Goal: Task Accomplishment & Management: Manage account settings

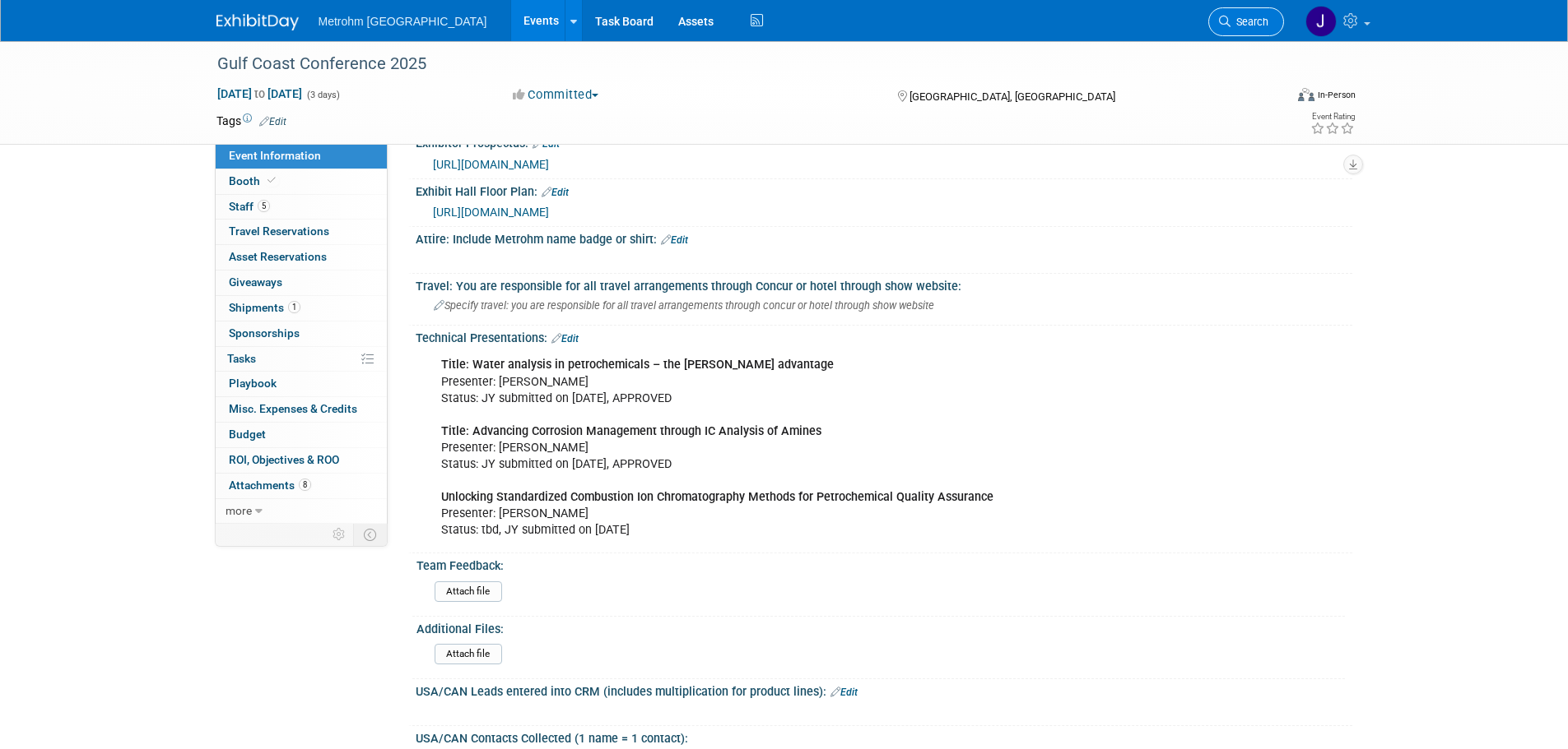
click at [1247, 21] on span "Search" at bounding box center [1250, 22] width 38 height 13
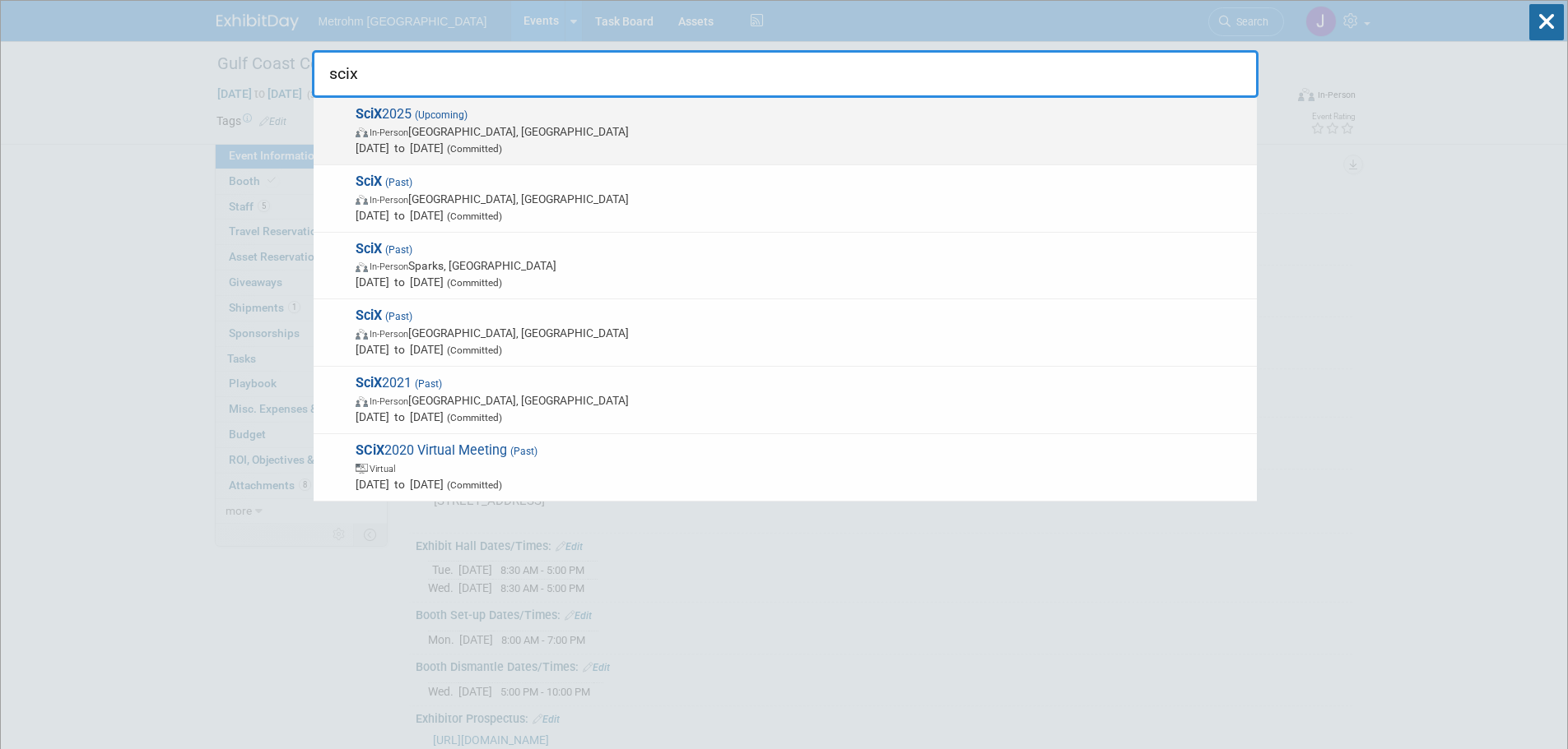
type input "scix"
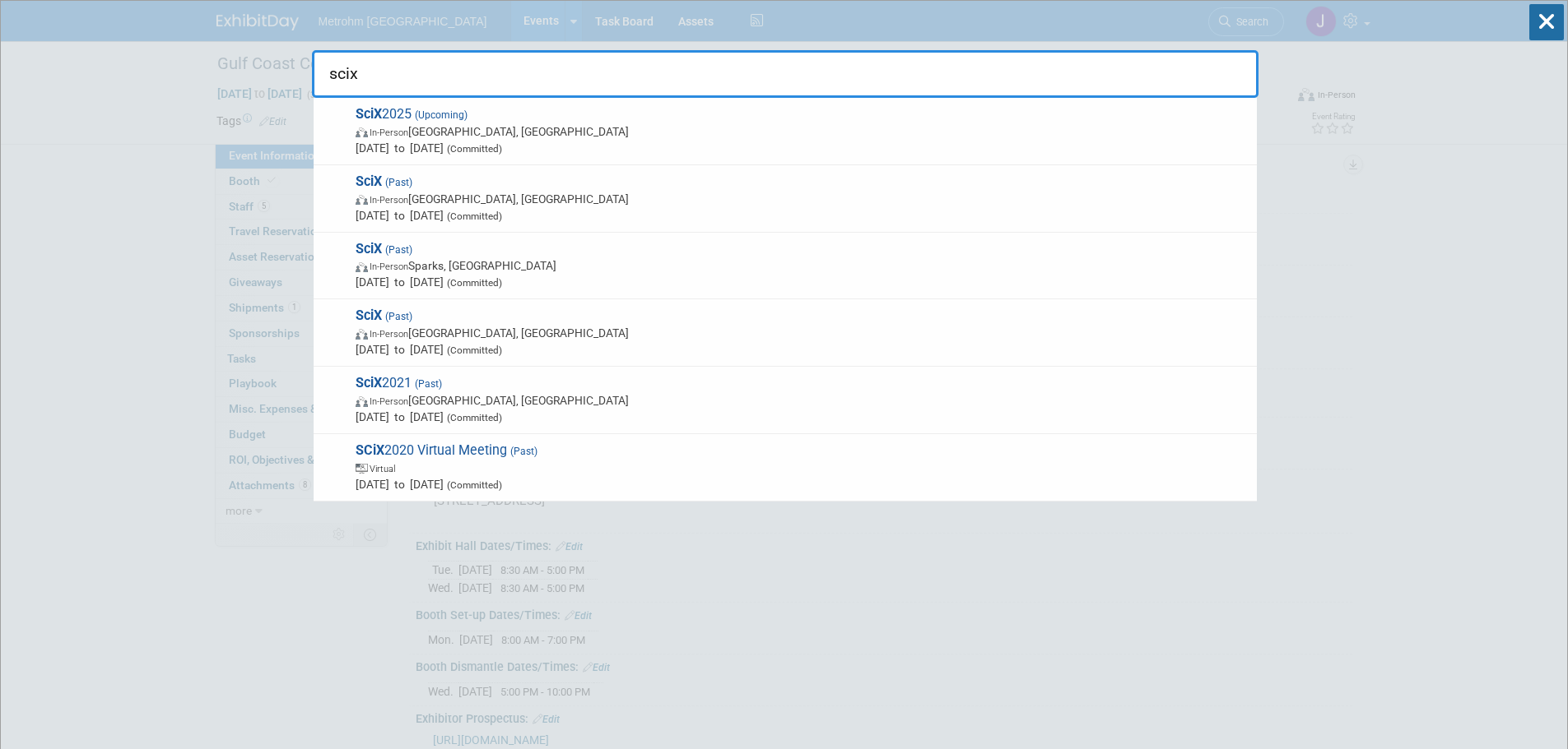
click at [691, 128] on span "In-Person Louisville, KY" at bounding box center [802, 131] width 893 height 16
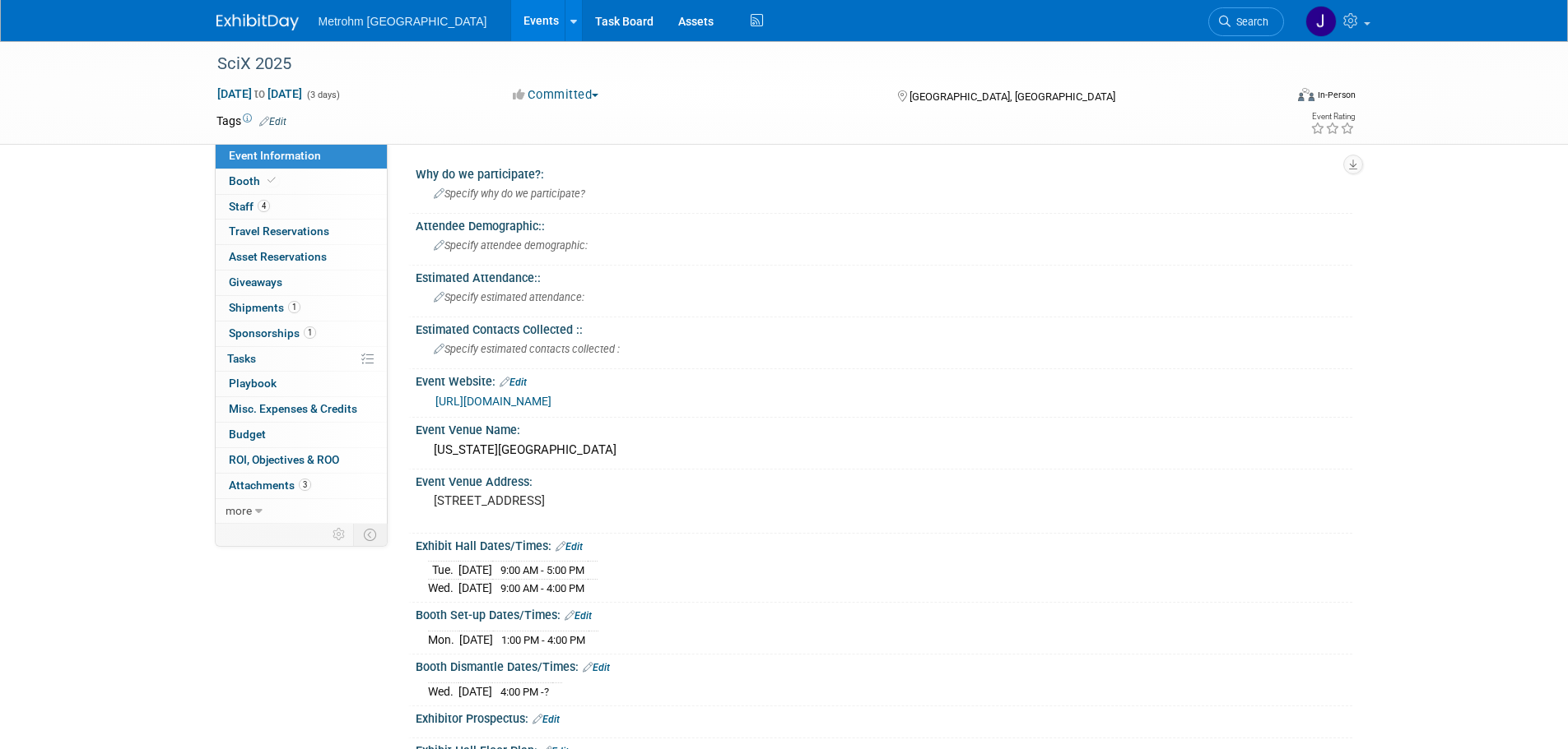
scroll to position [247, 0]
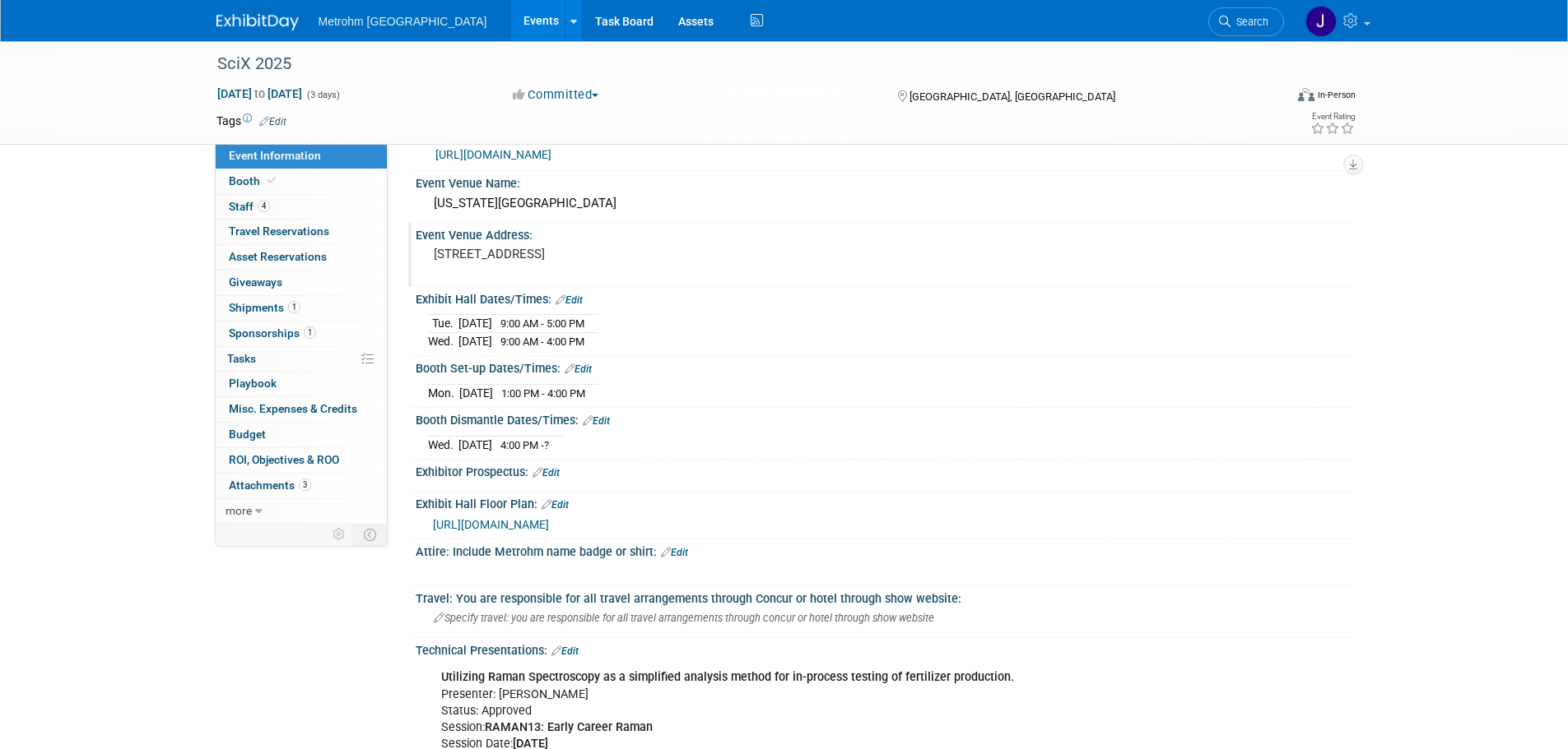
click at [538, 263] on div "221 S 4th St, Louisville, KY 40202" at bounding box center [610, 262] width 366 height 38
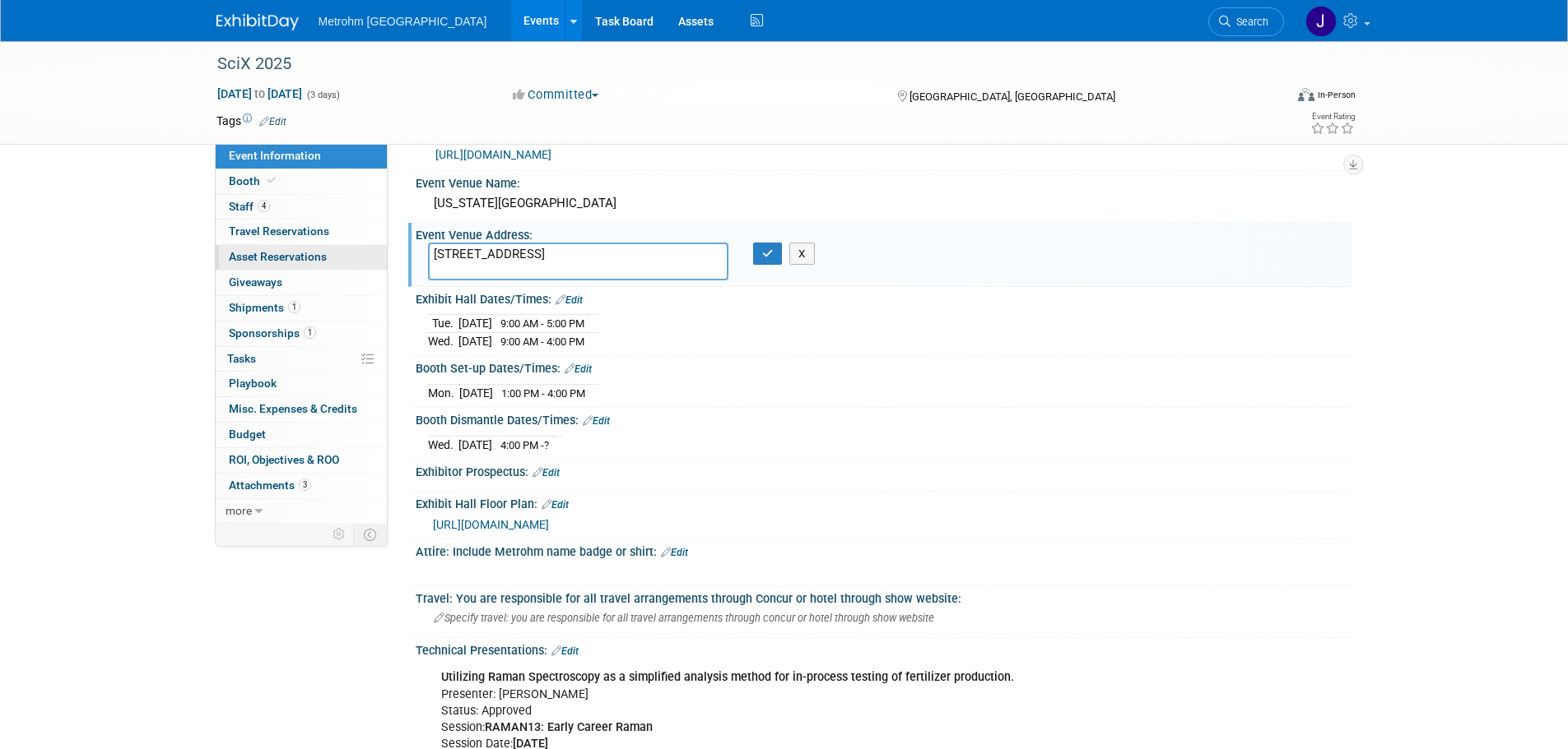
drag, startPoint x: 637, startPoint y: 260, endPoint x: 360, endPoint y: 256, distance: 277.0
click at [360, 256] on div "Event Information Event Info Booth Booth 4 Staff 4 Staff 0 Travel Reservations …" at bounding box center [784, 476] width 1161 height 1364
click at [497, 217] on div "Kentucky Convention Center" at bounding box center [883, 204] width 936 height 27
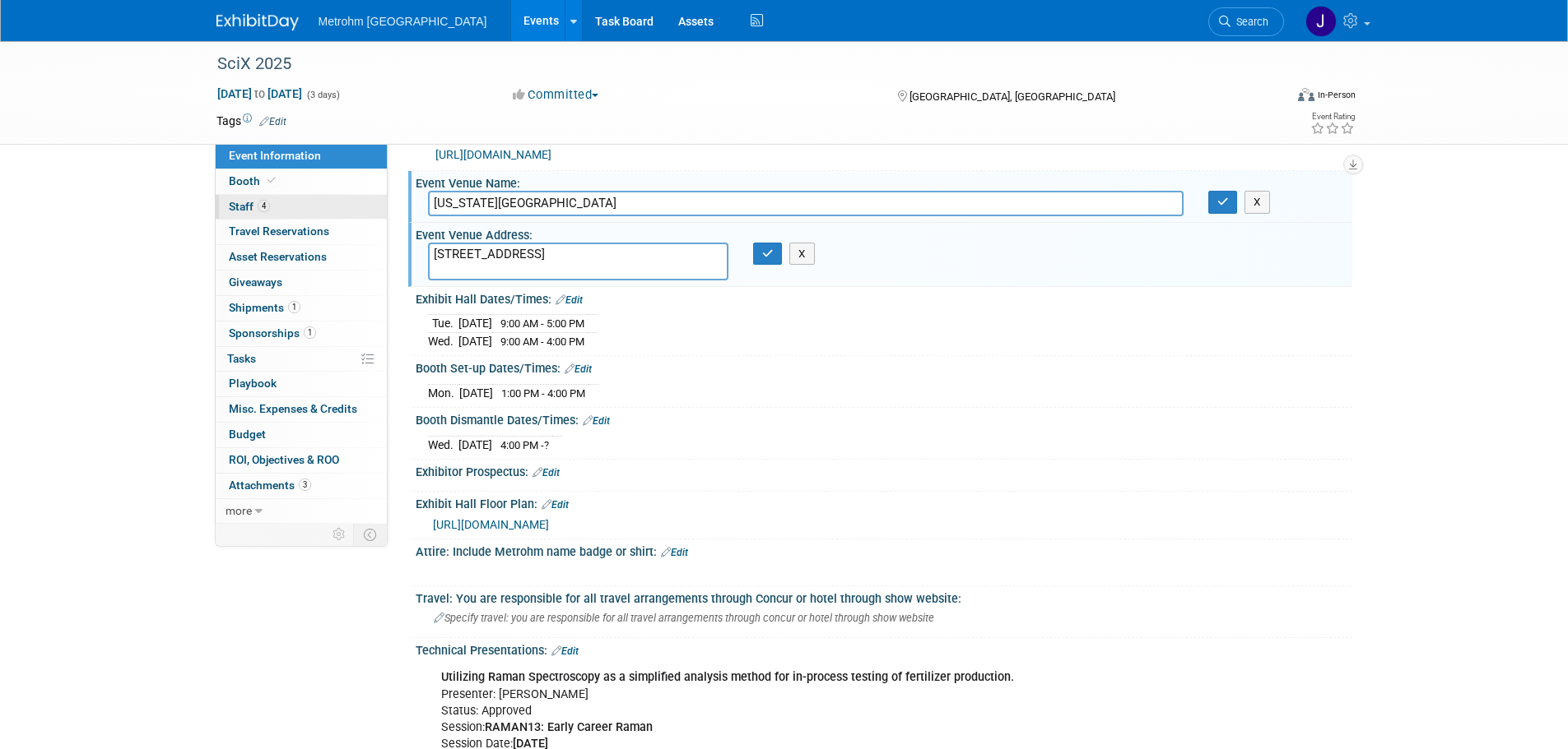
drag, startPoint x: 607, startPoint y: 208, endPoint x: 326, endPoint y: 204, distance: 281.0
click at [326, 204] on div "Event Information Event Info Booth Booth 4 Staff 4 Staff 0 Travel Reservations …" at bounding box center [784, 476] width 1161 height 1364
drag, startPoint x: 803, startPoint y: 258, endPoint x: 942, endPoint y: 251, distance: 139.2
click at [803, 258] on button "X" at bounding box center [802, 253] width 26 height 23
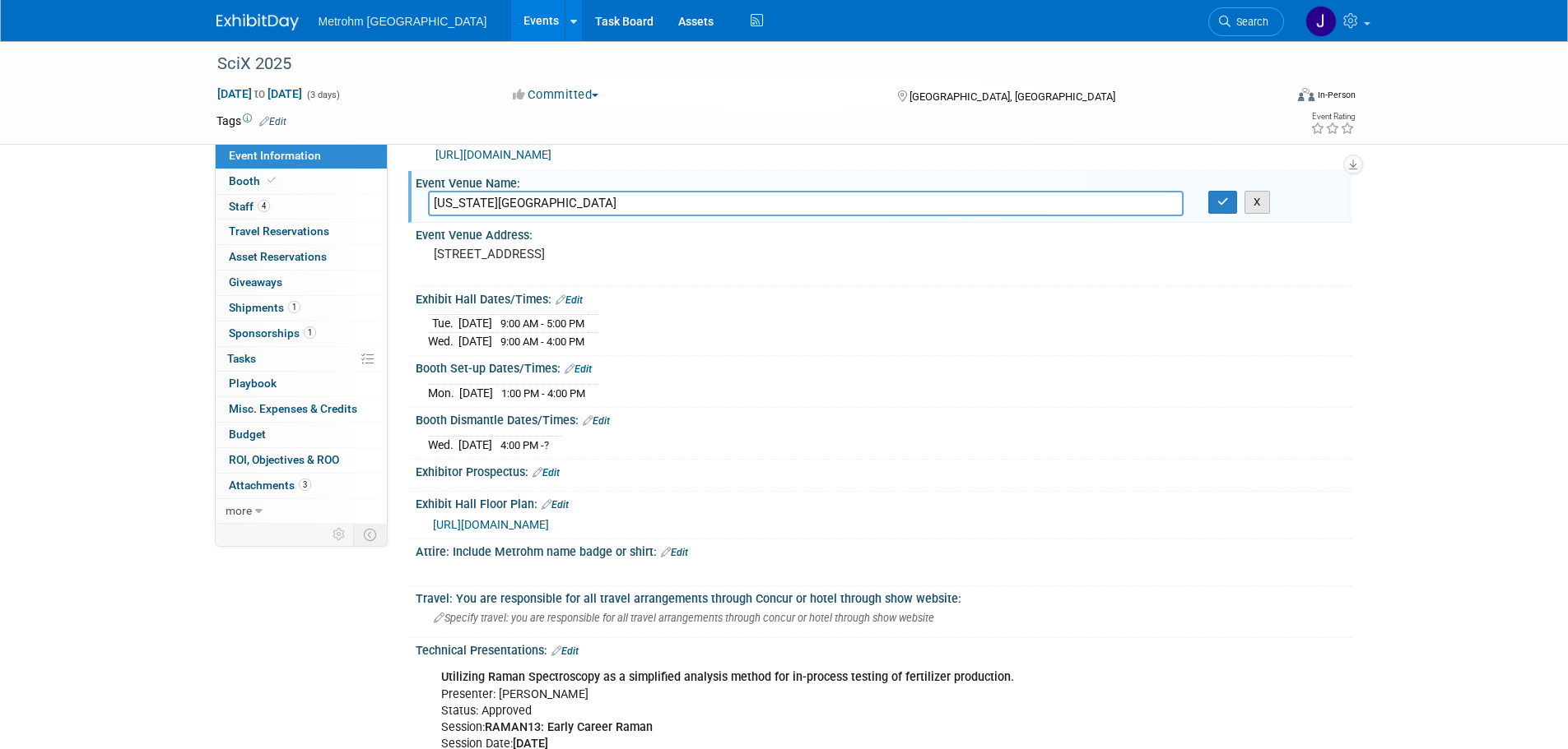
click at [1254, 204] on button "X" at bounding box center [1257, 201] width 26 height 23
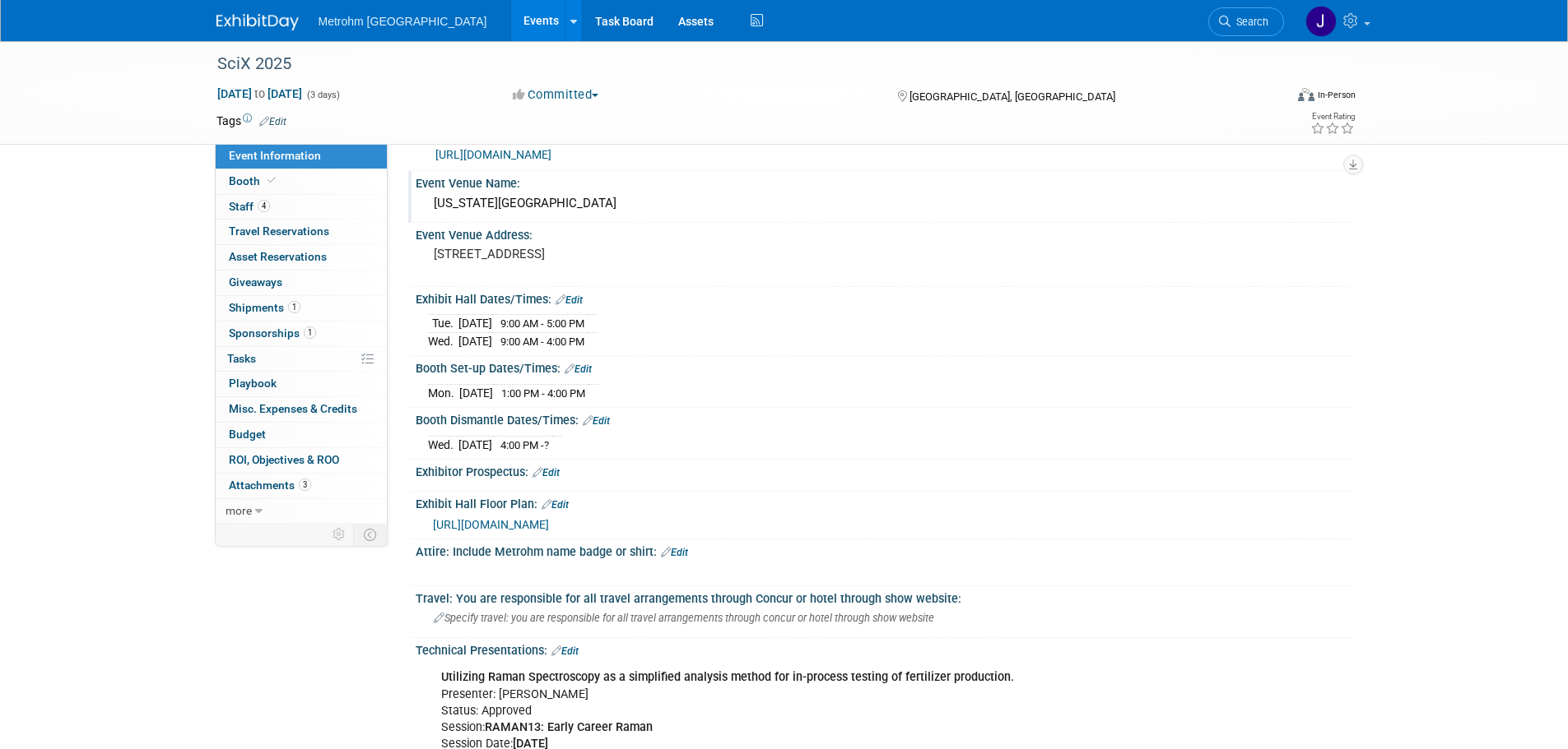
scroll to position [0, 0]
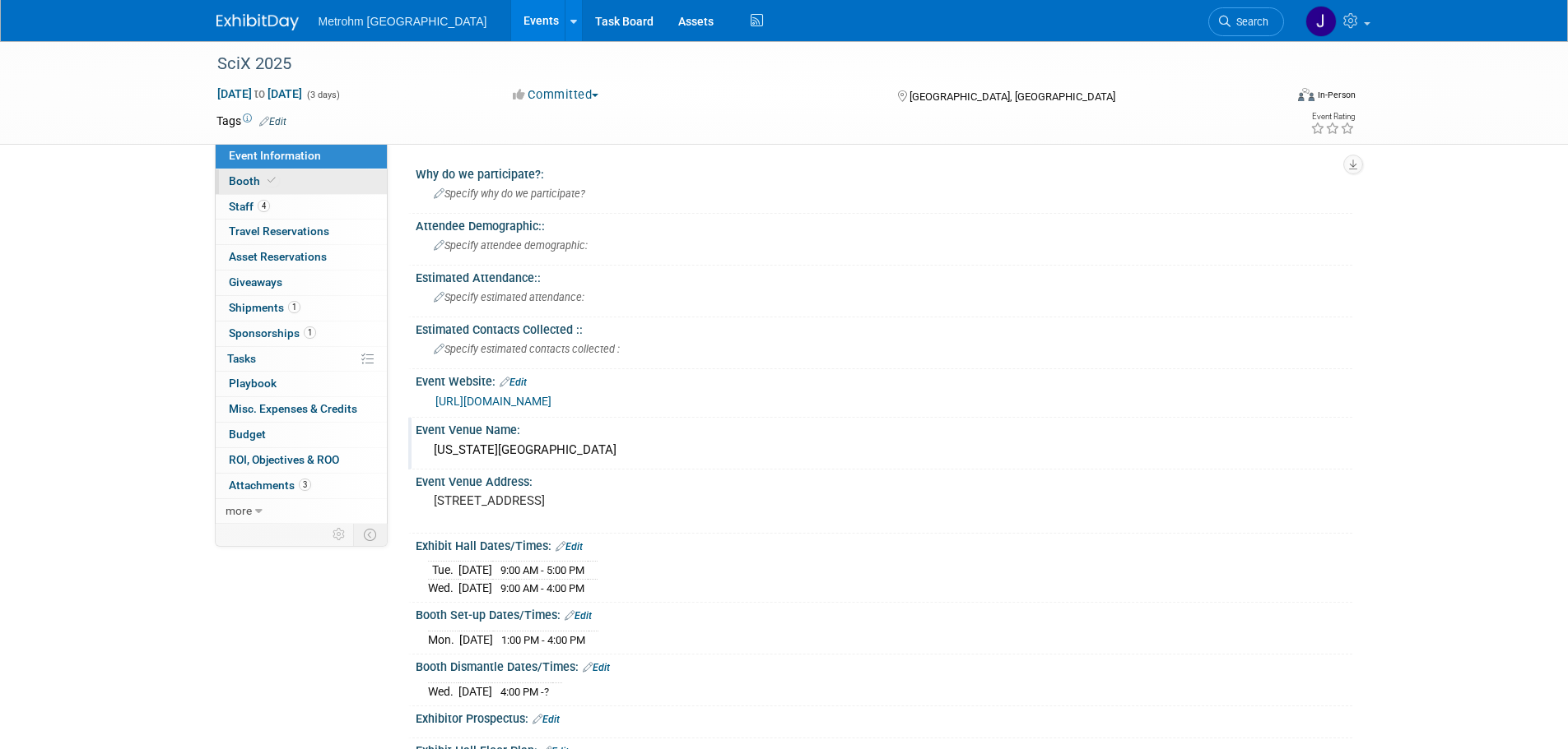
click at [325, 181] on link "Booth" at bounding box center [302, 181] width 171 height 25
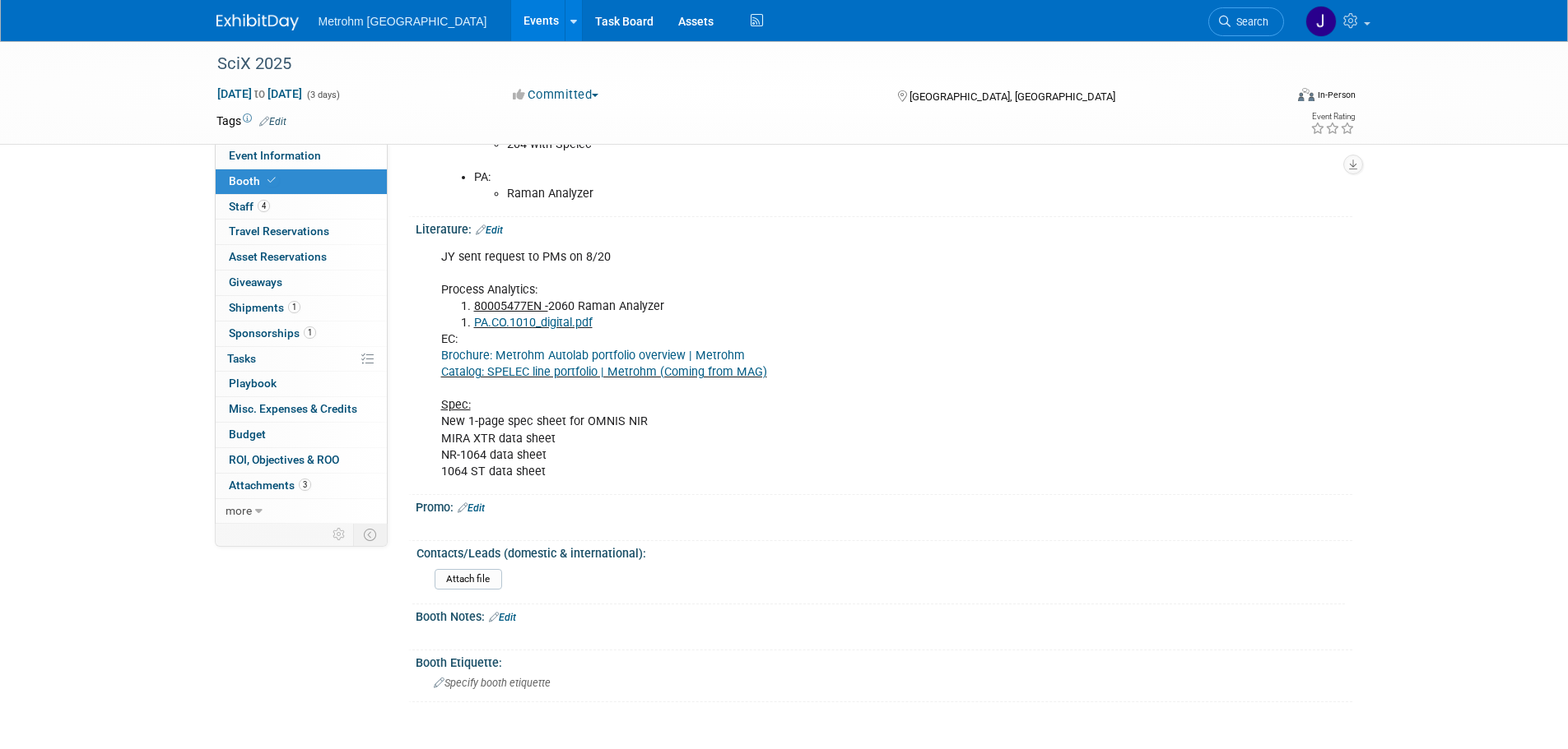
scroll to position [773, 0]
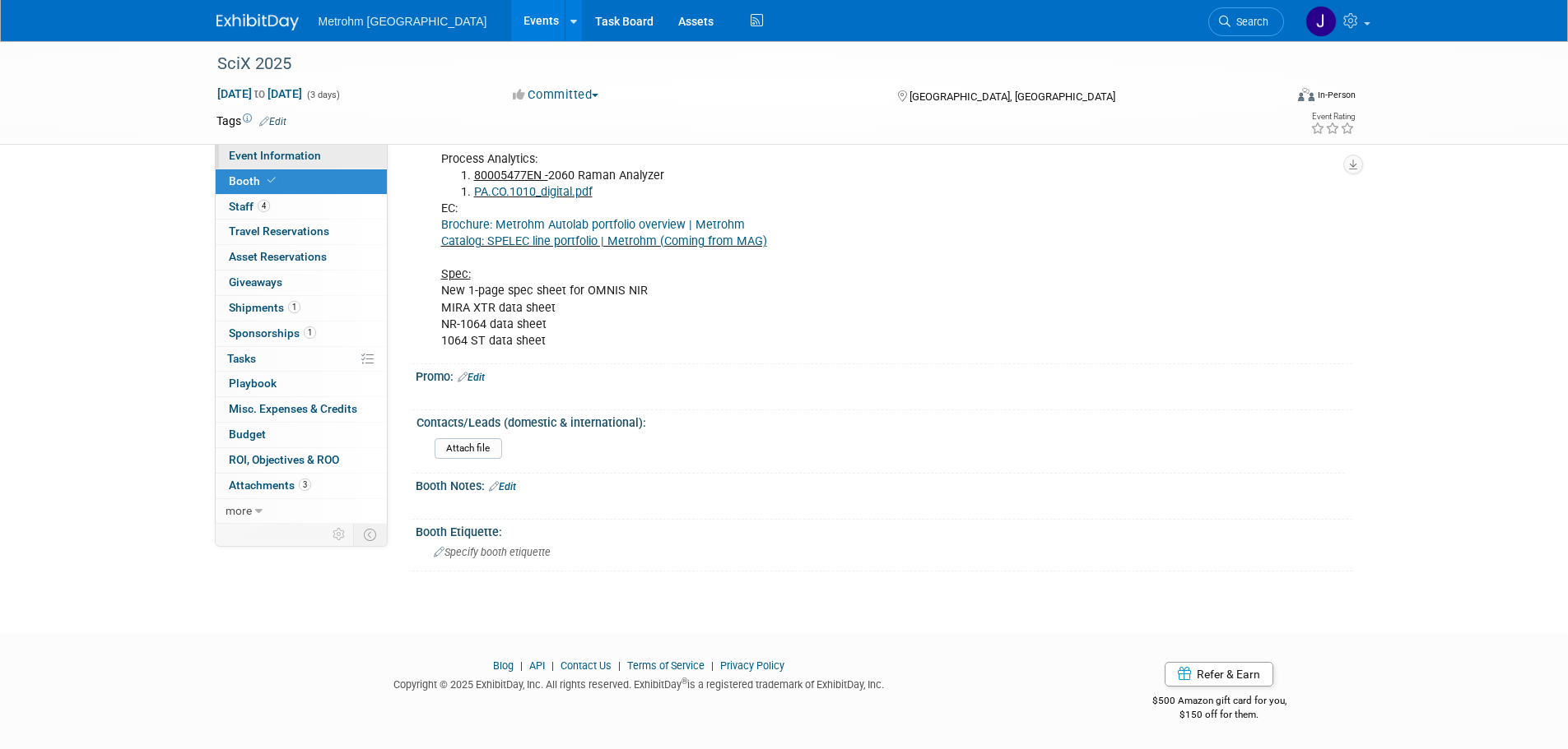
click at [338, 171] on link "Booth" at bounding box center [302, 181] width 171 height 25
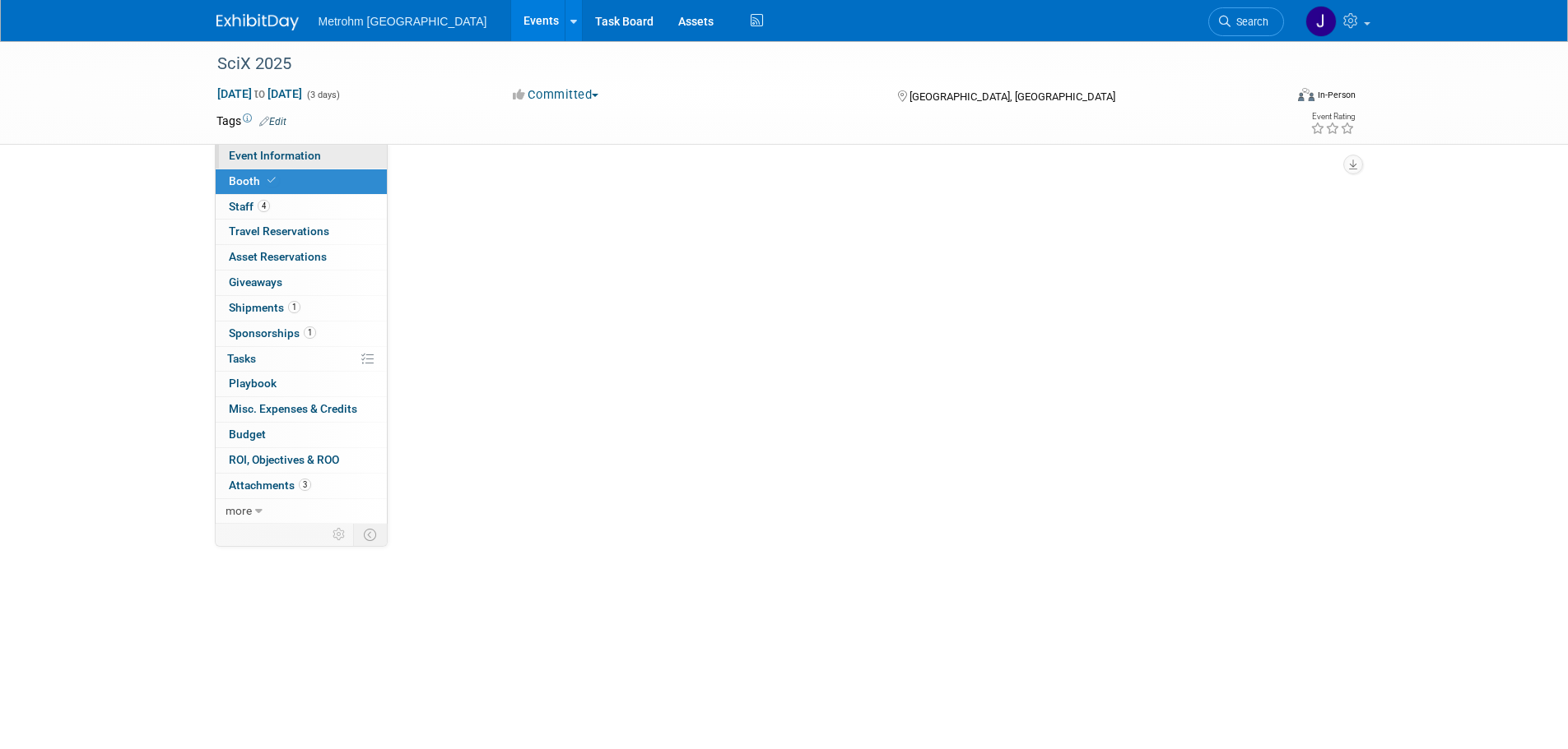
click at [338, 162] on link "Event Information" at bounding box center [302, 156] width 171 height 25
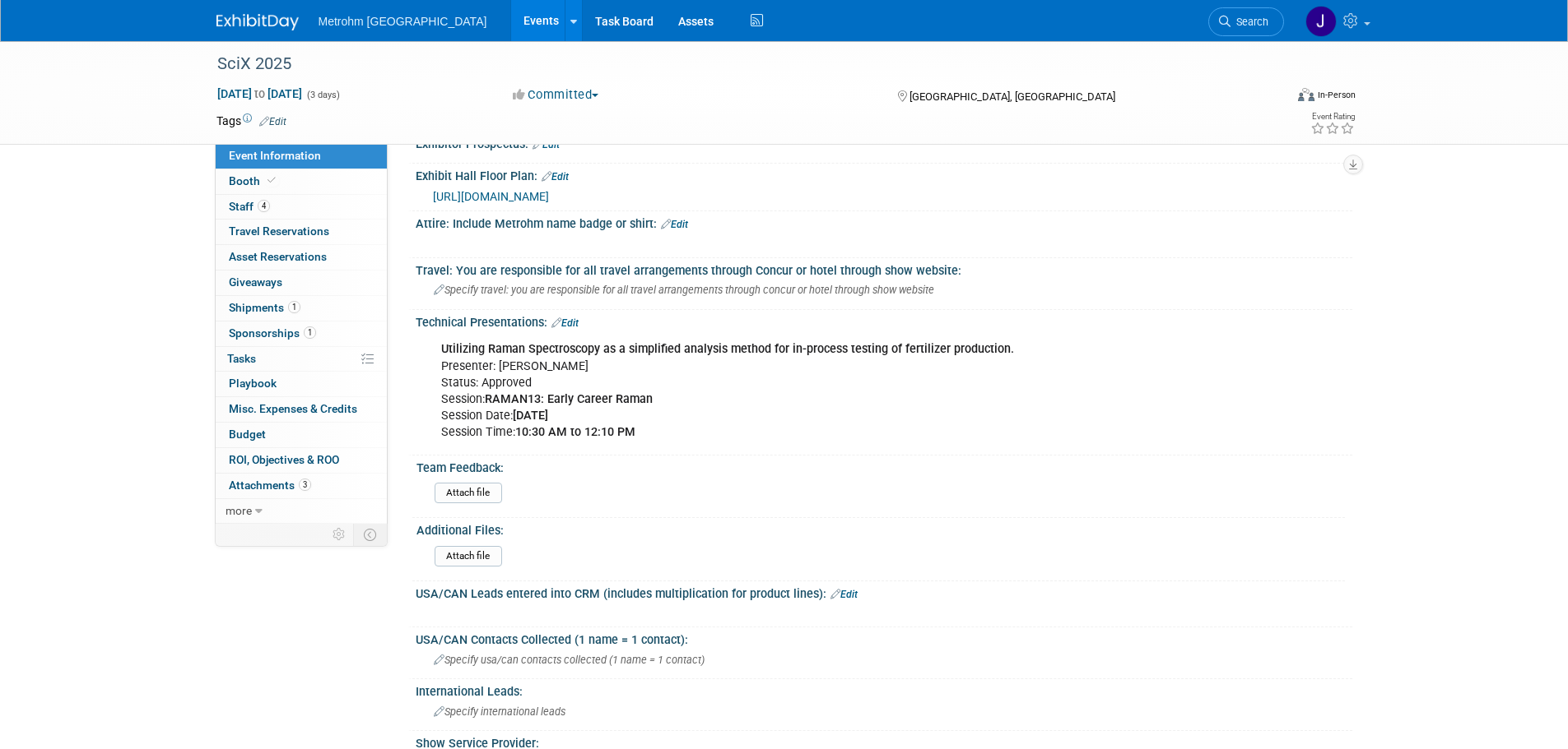
scroll to position [576, 0]
click at [597, 377] on div "Utilizing Raman Spectroscopy as a simplified analysis method for in-process tes…" at bounding box center [799, 390] width 741 height 115
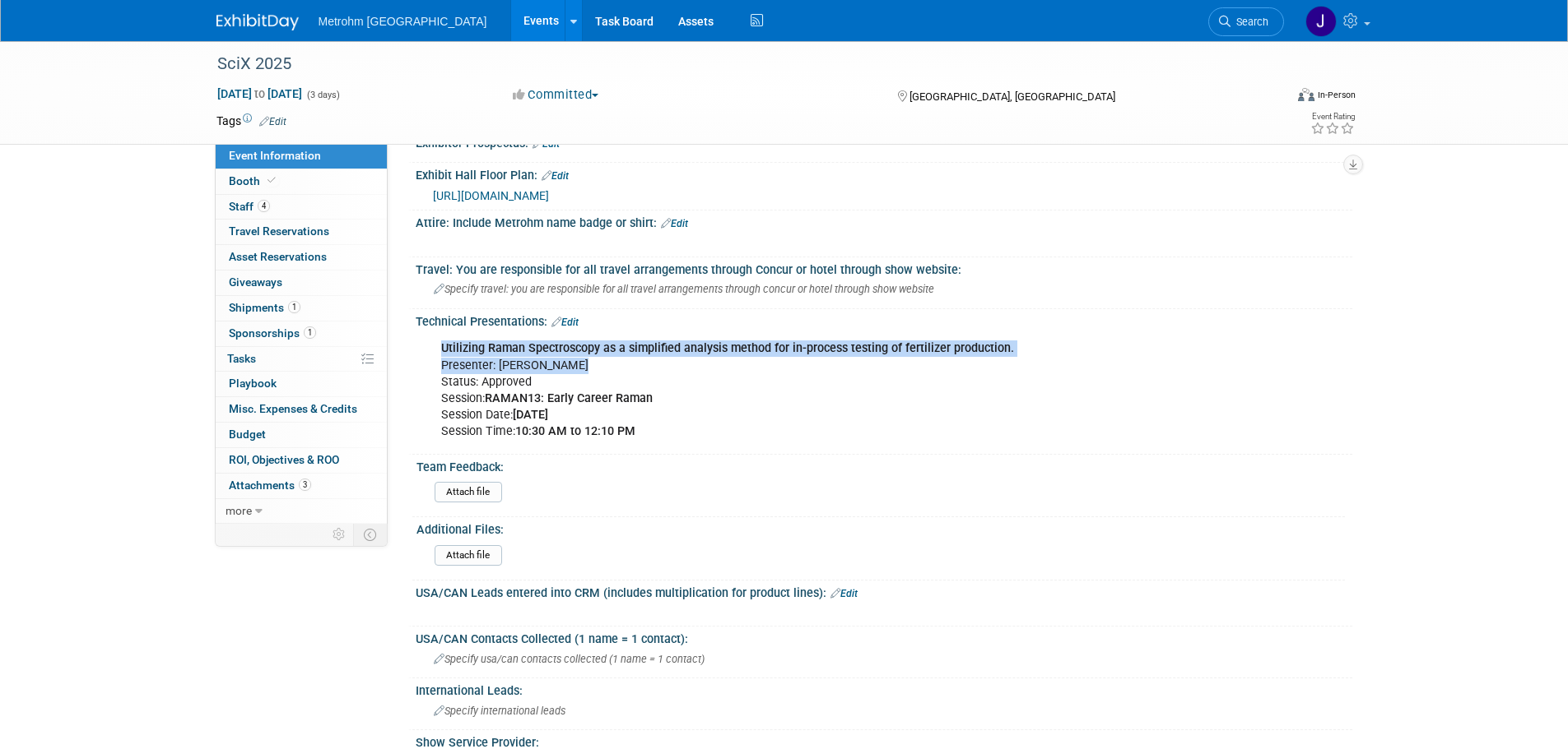
drag, startPoint x: 600, startPoint y: 365, endPoint x: 437, endPoint y: 349, distance: 163.8
click at [437, 349] on div "Utilizing Raman Spectroscopy as a simplified analysis method for in-process tes…" at bounding box center [799, 390] width 741 height 115
drag, startPoint x: 655, startPoint y: 427, endPoint x: 438, endPoint y: 352, distance: 229.6
click at [438, 352] on div "Utilizing Raman Spectroscopy as a simplified analysis method for in-process tes…" at bounding box center [799, 390] width 741 height 115
copy div "Utilizing Raman Spectroscopy as a simplified analysis method for in-process tes…"
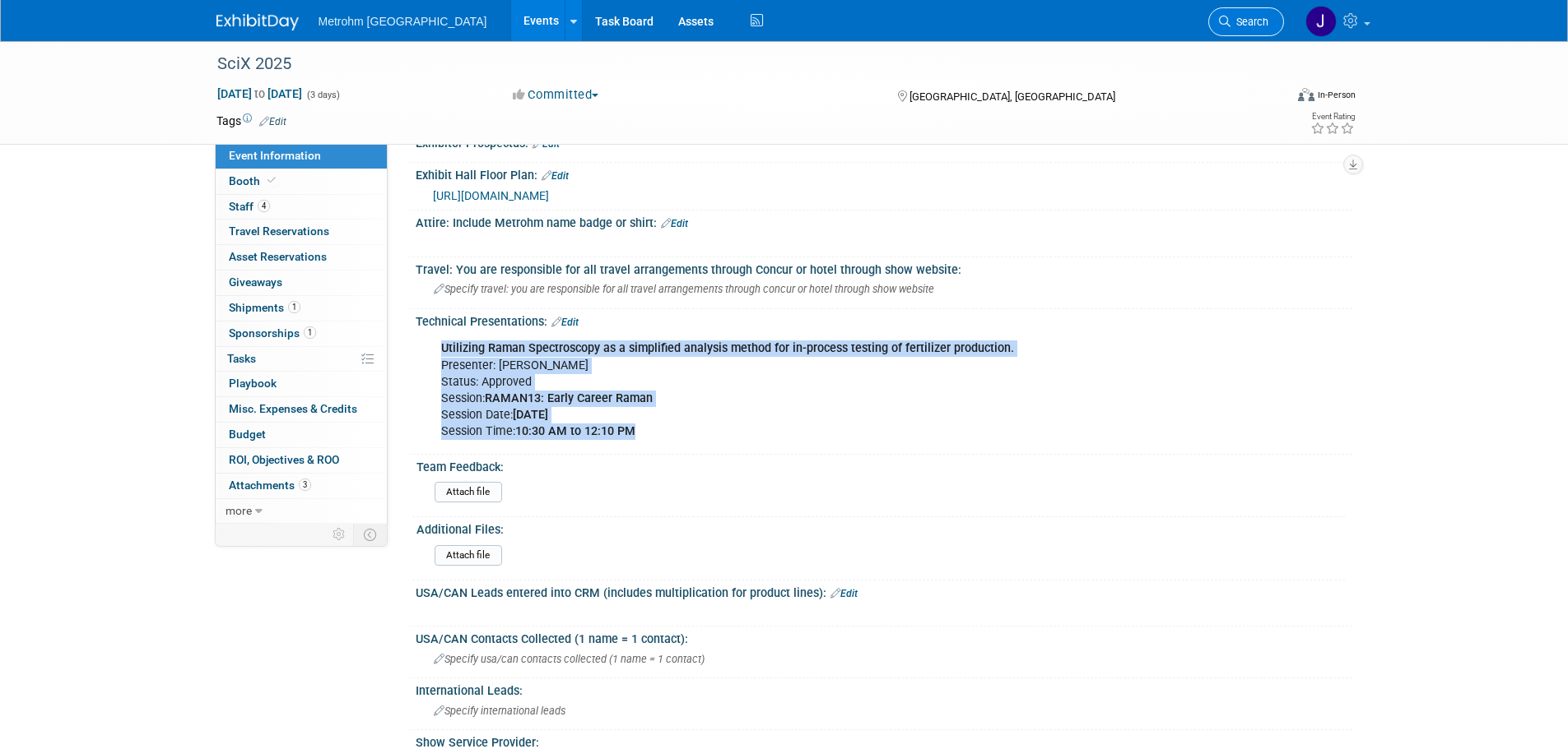
click at [1260, 28] on link "Search" at bounding box center [1245, 22] width 76 height 29
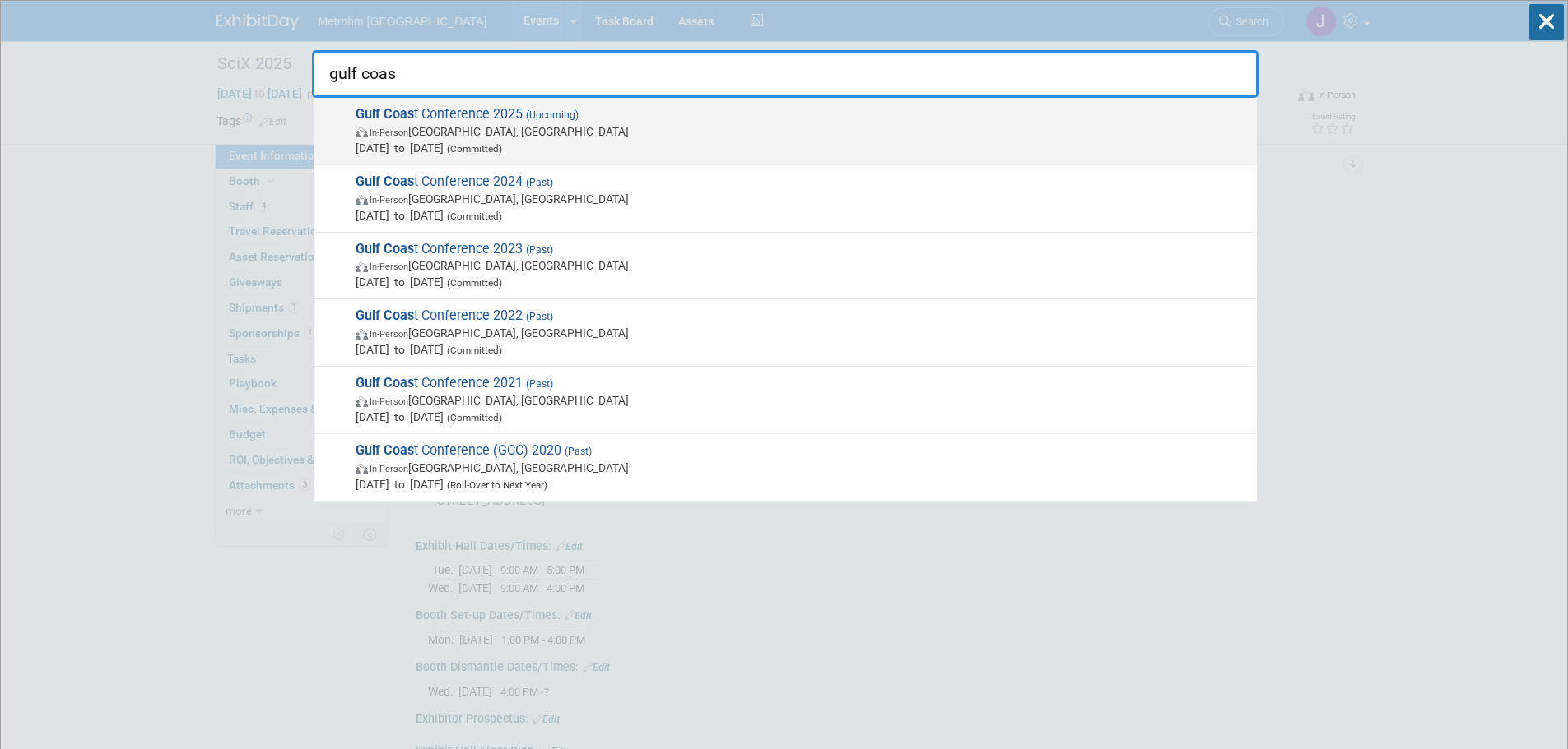
type input "gulf coas"
click at [710, 124] on span "In-Person Galveston, TX" at bounding box center [802, 131] width 893 height 16
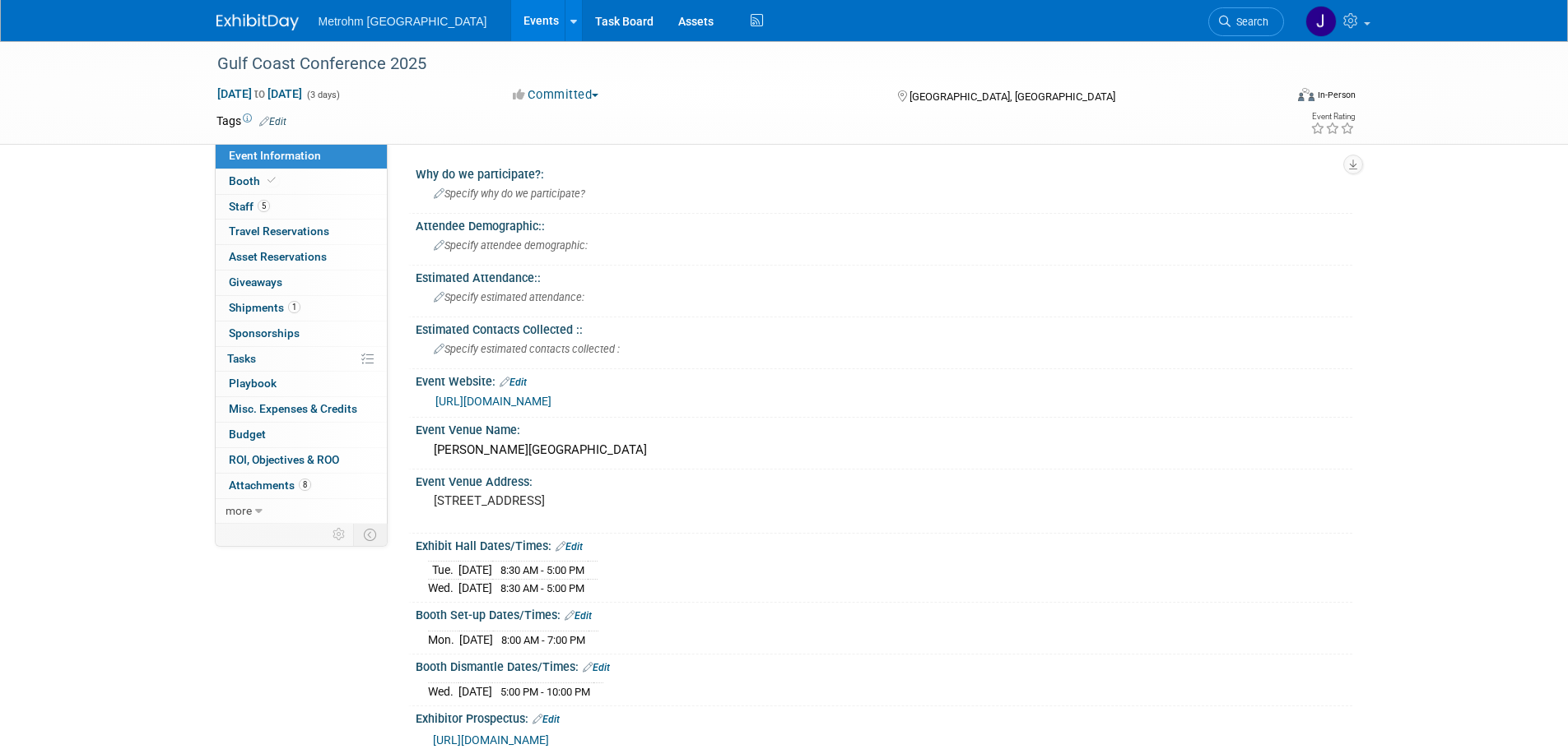
click at [258, 313] on span "Shipments 1" at bounding box center [264, 307] width 72 height 13
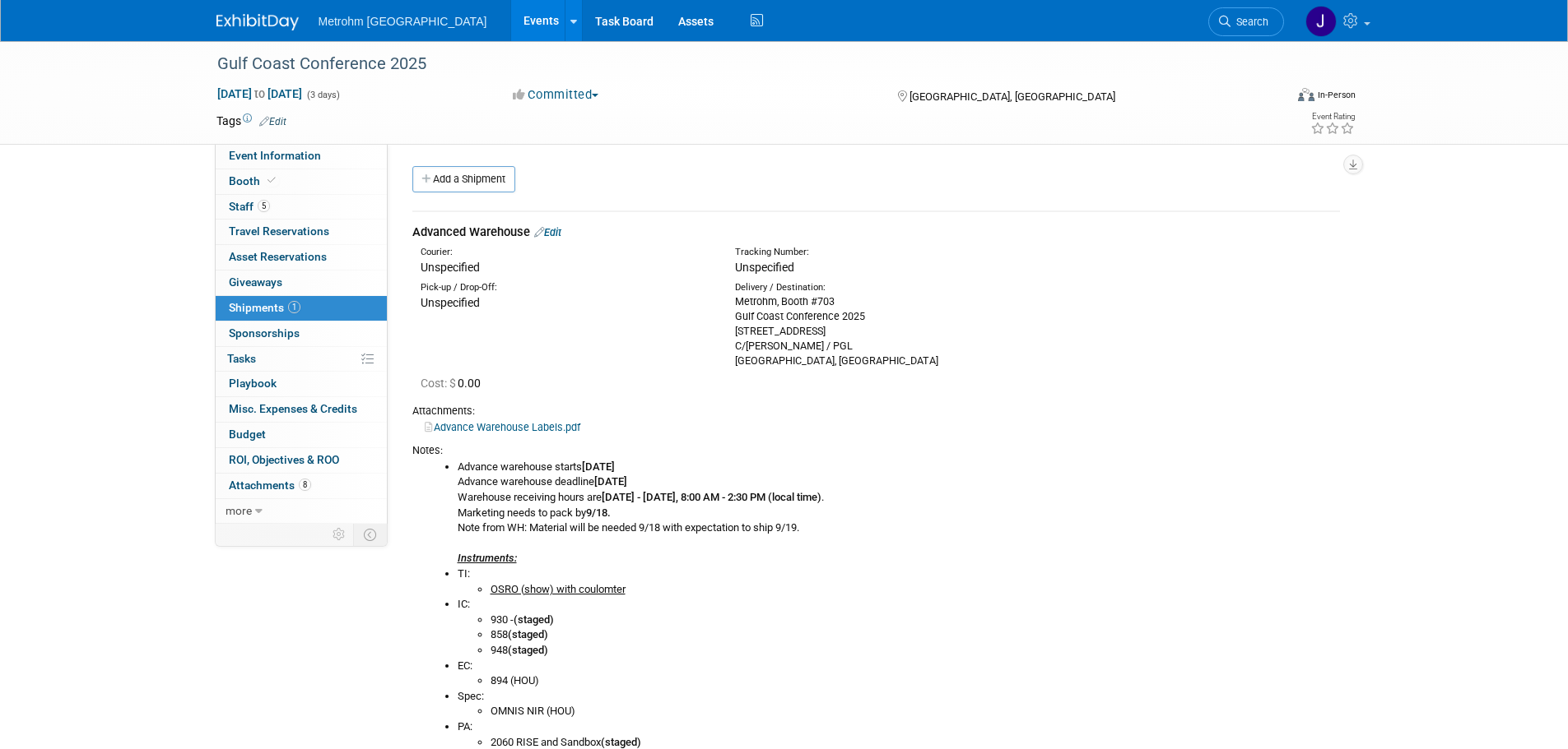
click at [555, 231] on link "Edit" at bounding box center [548, 232] width 27 height 13
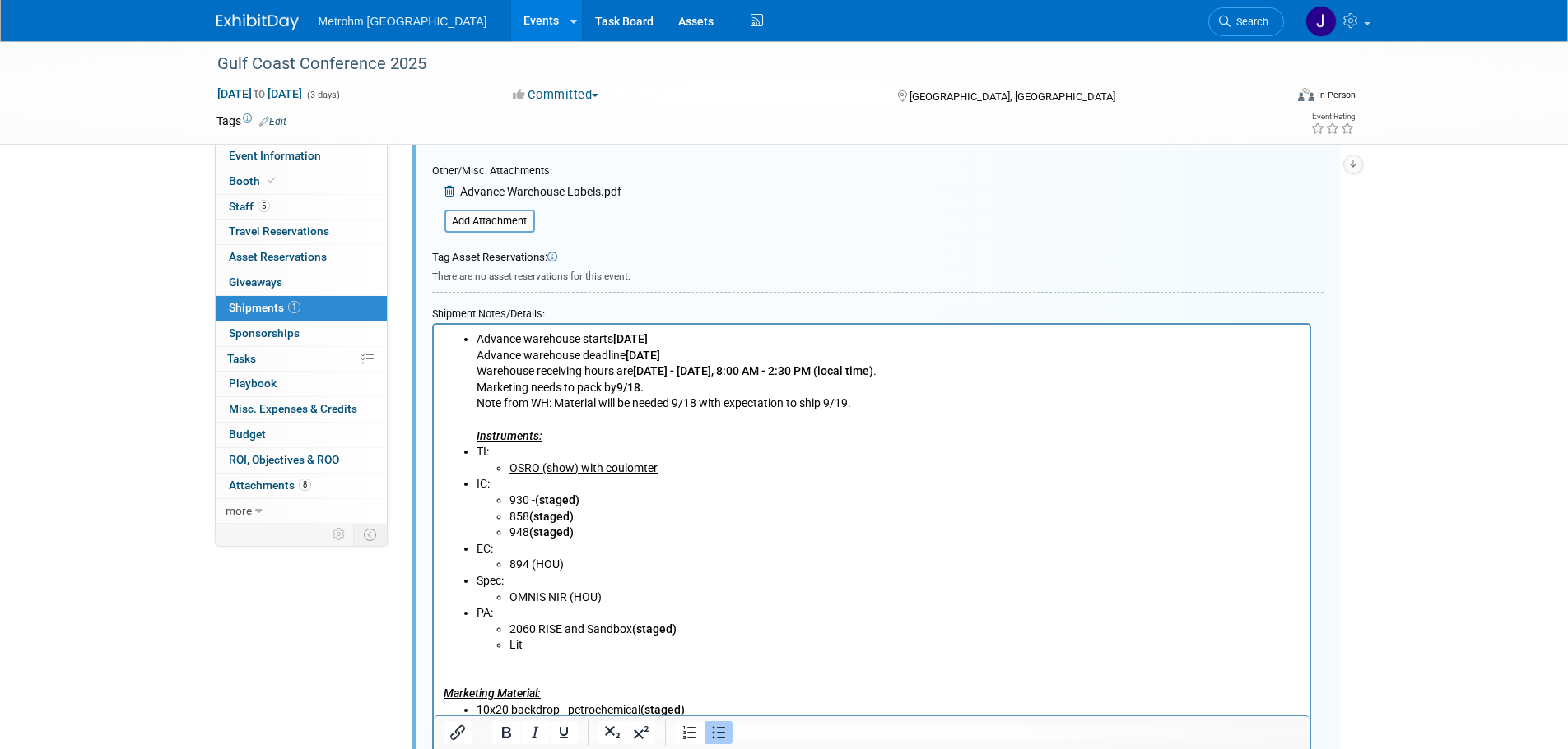
scroll to position [505, 0]
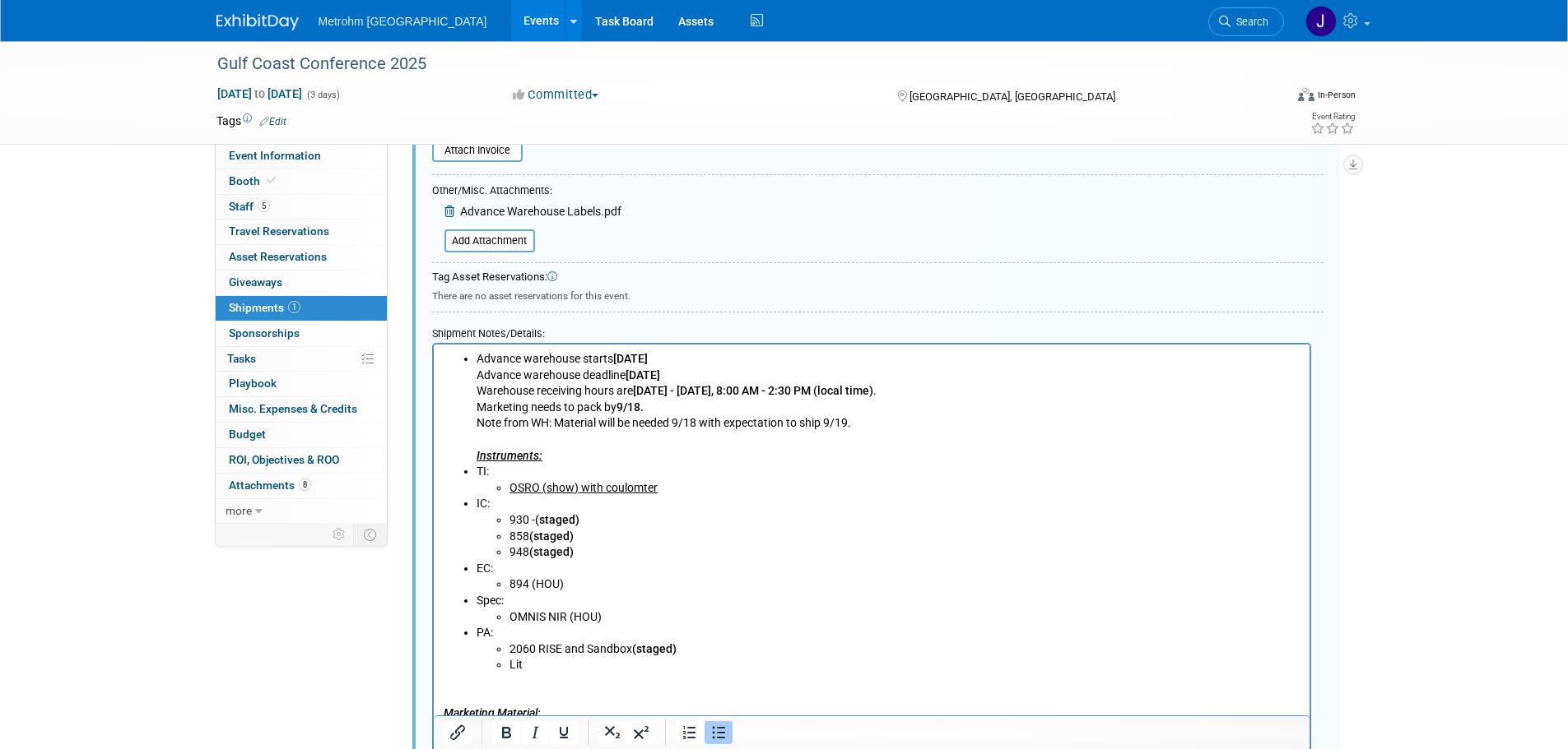
click at [849, 423] on li "Advance warehouse starts September 15, 2025 Advance warehouse deadline October …" at bounding box center [888, 408] width 824 height 113
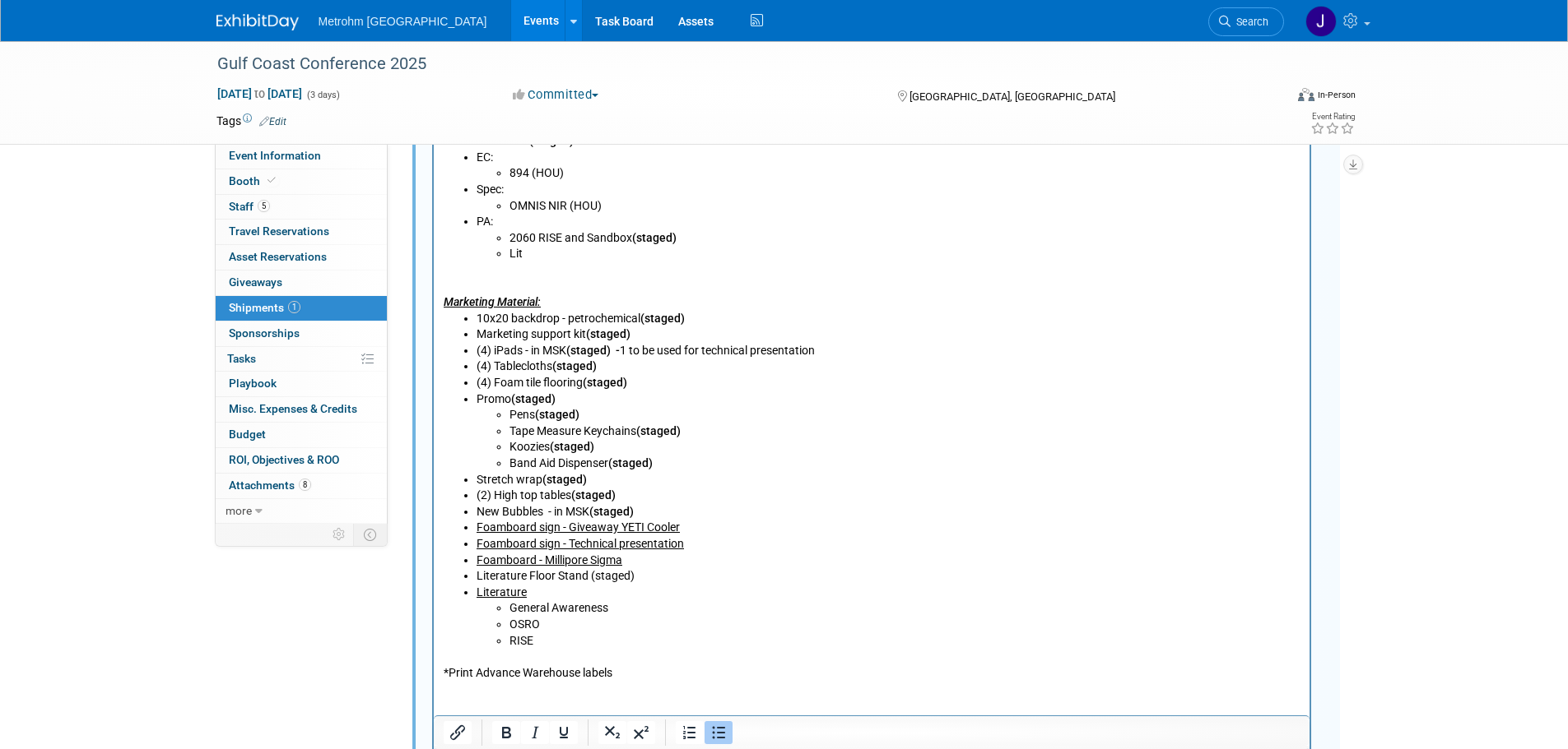
scroll to position [1164, 0]
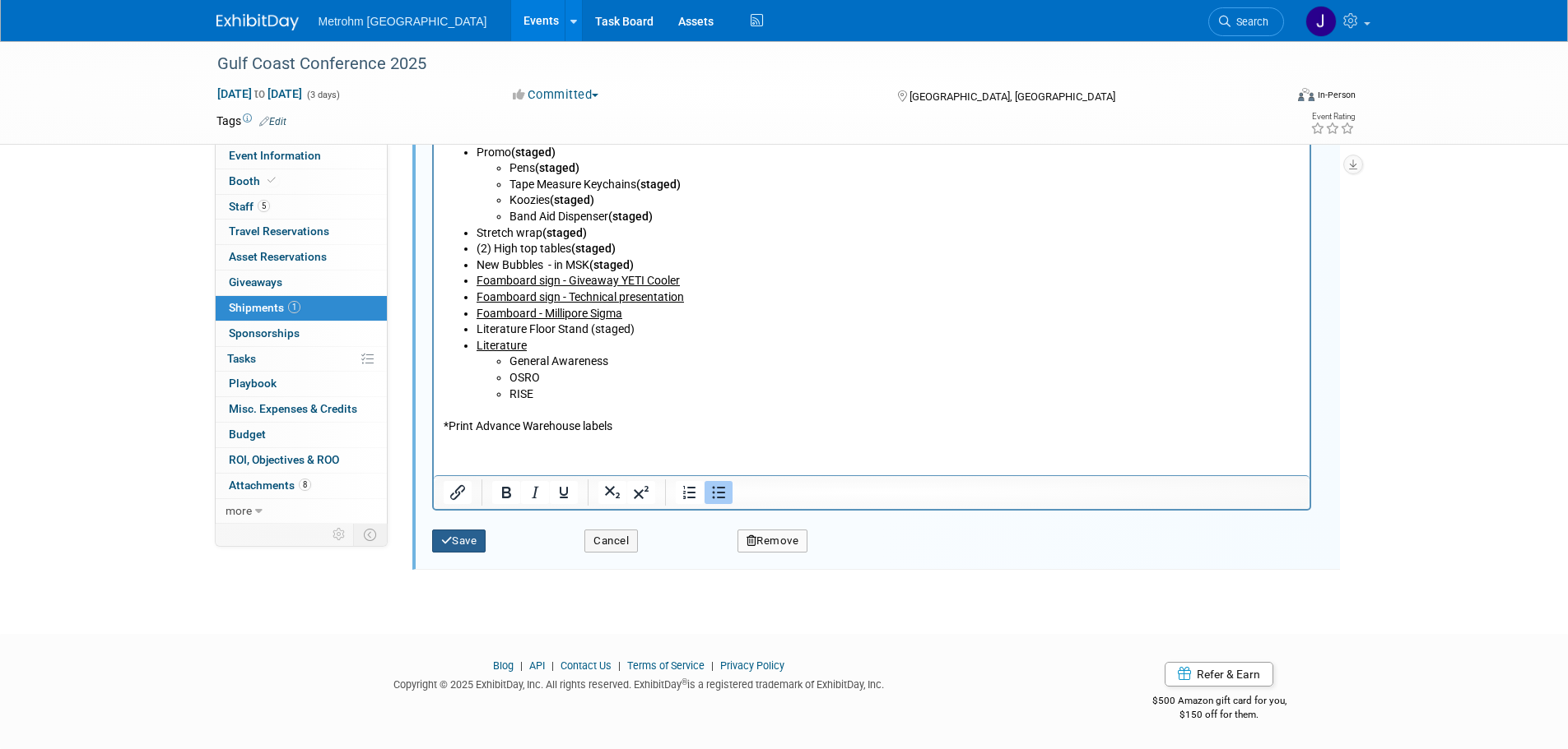
click at [478, 545] on button "Save" at bounding box center [459, 540] width 55 height 23
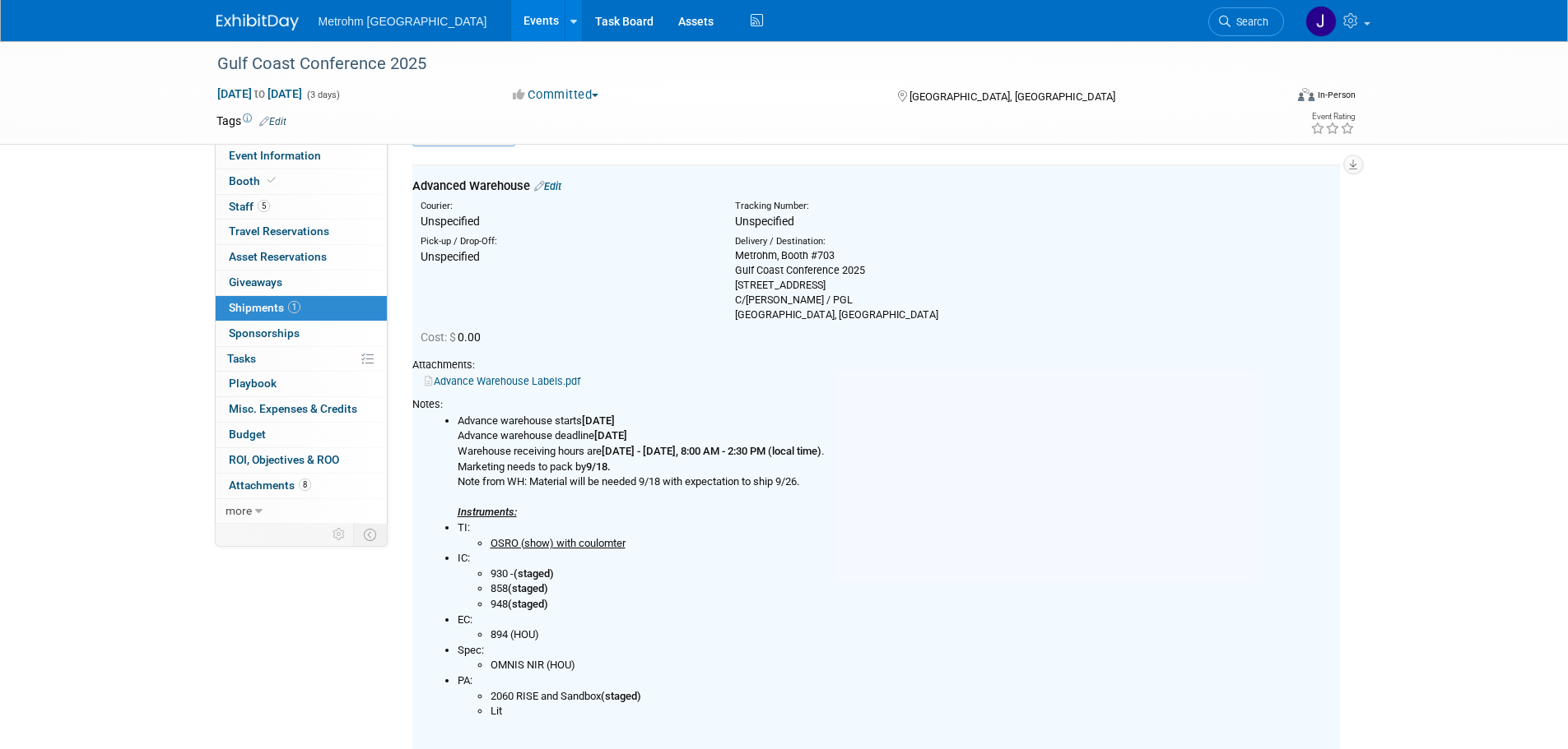
scroll to position [25, 0]
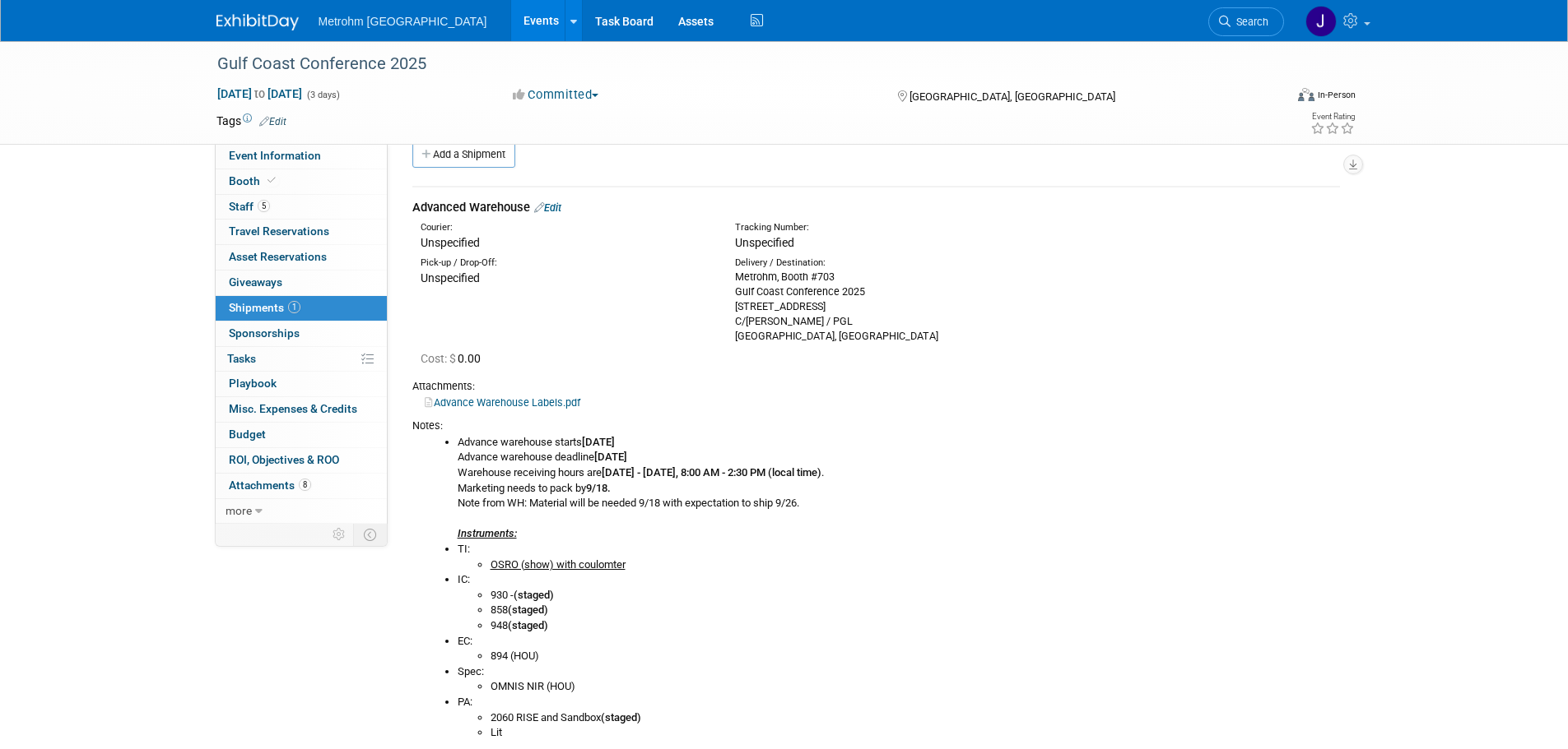
click at [511, 20] on link "Events" at bounding box center [542, 20] width 60 height 41
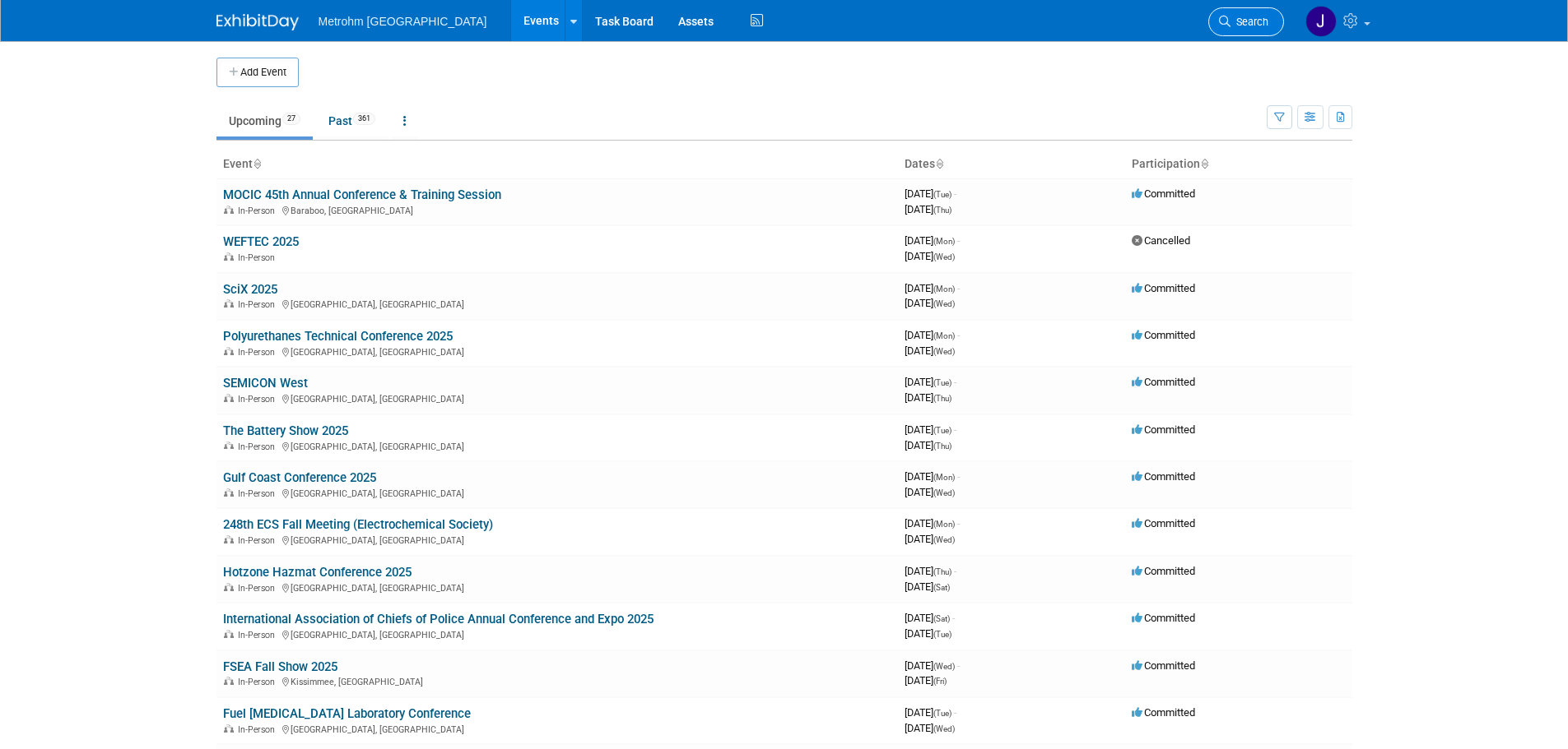
click at [1228, 28] on link "Search" at bounding box center [1245, 22] width 76 height 29
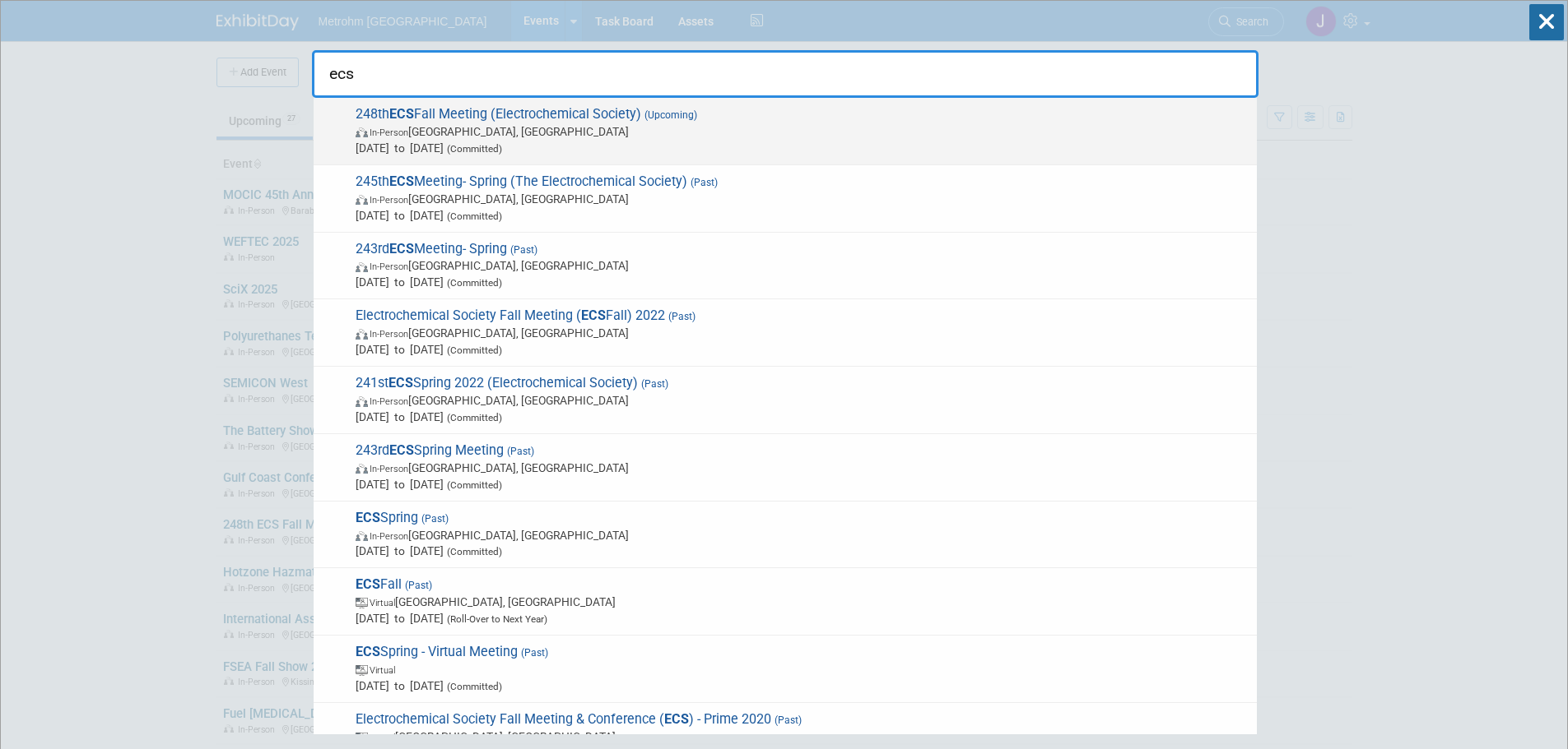
type input "ecs"
click at [685, 137] on span "In-Person [GEOGRAPHIC_DATA], [GEOGRAPHIC_DATA]" at bounding box center [802, 131] width 893 height 16
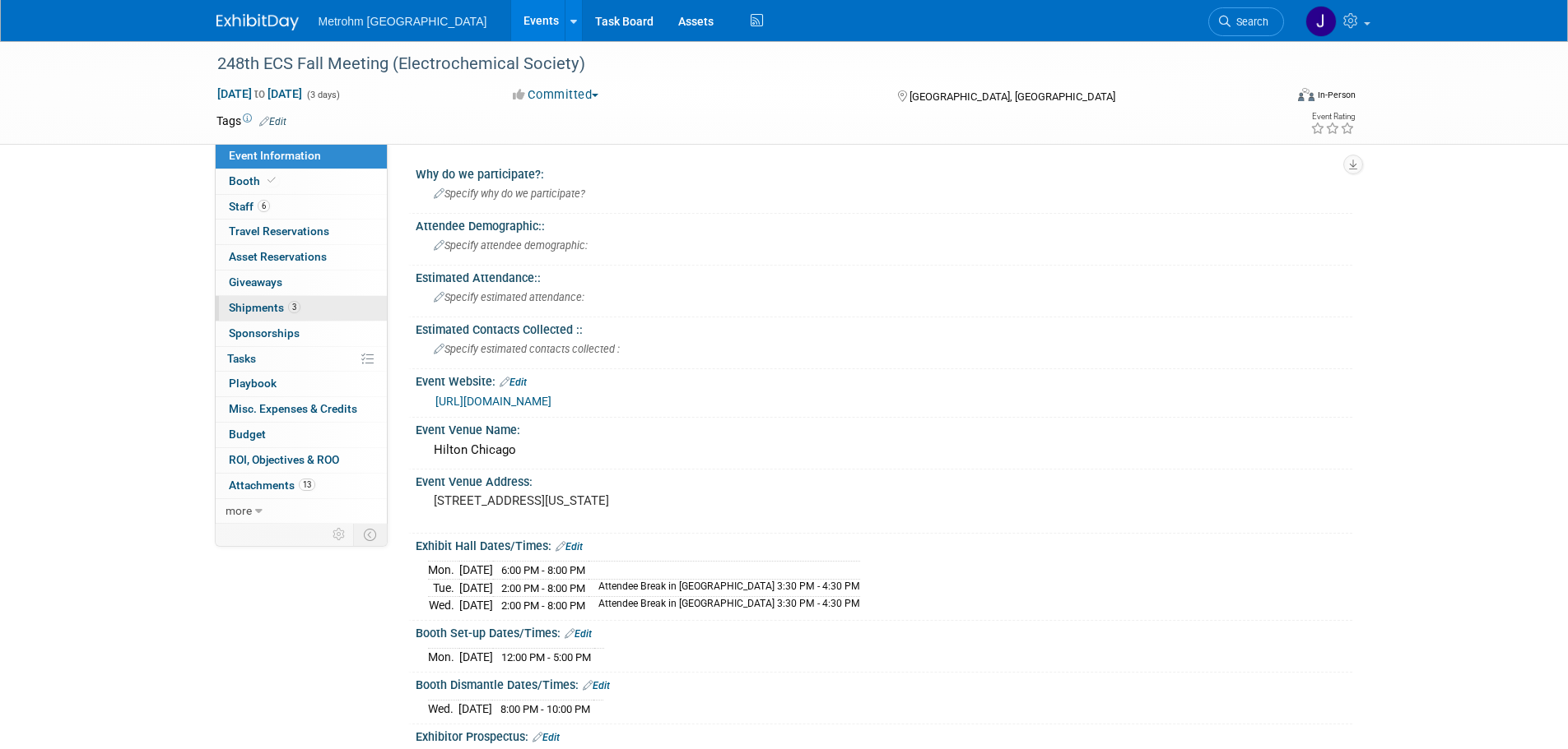
click at [306, 302] on link "3 Shipments 3" at bounding box center [302, 308] width 171 height 25
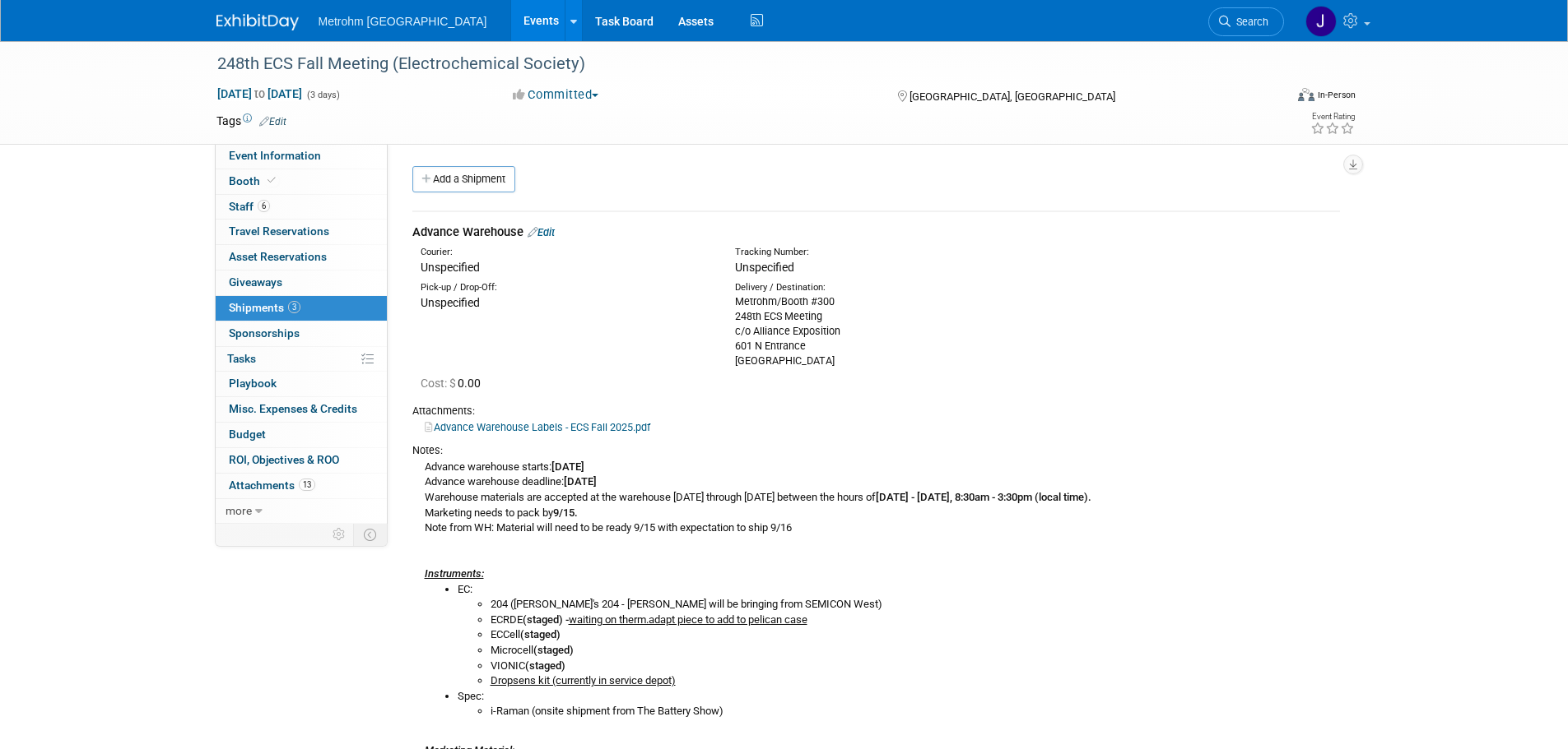
click at [549, 232] on link "Edit" at bounding box center [542, 232] width 27 height 13
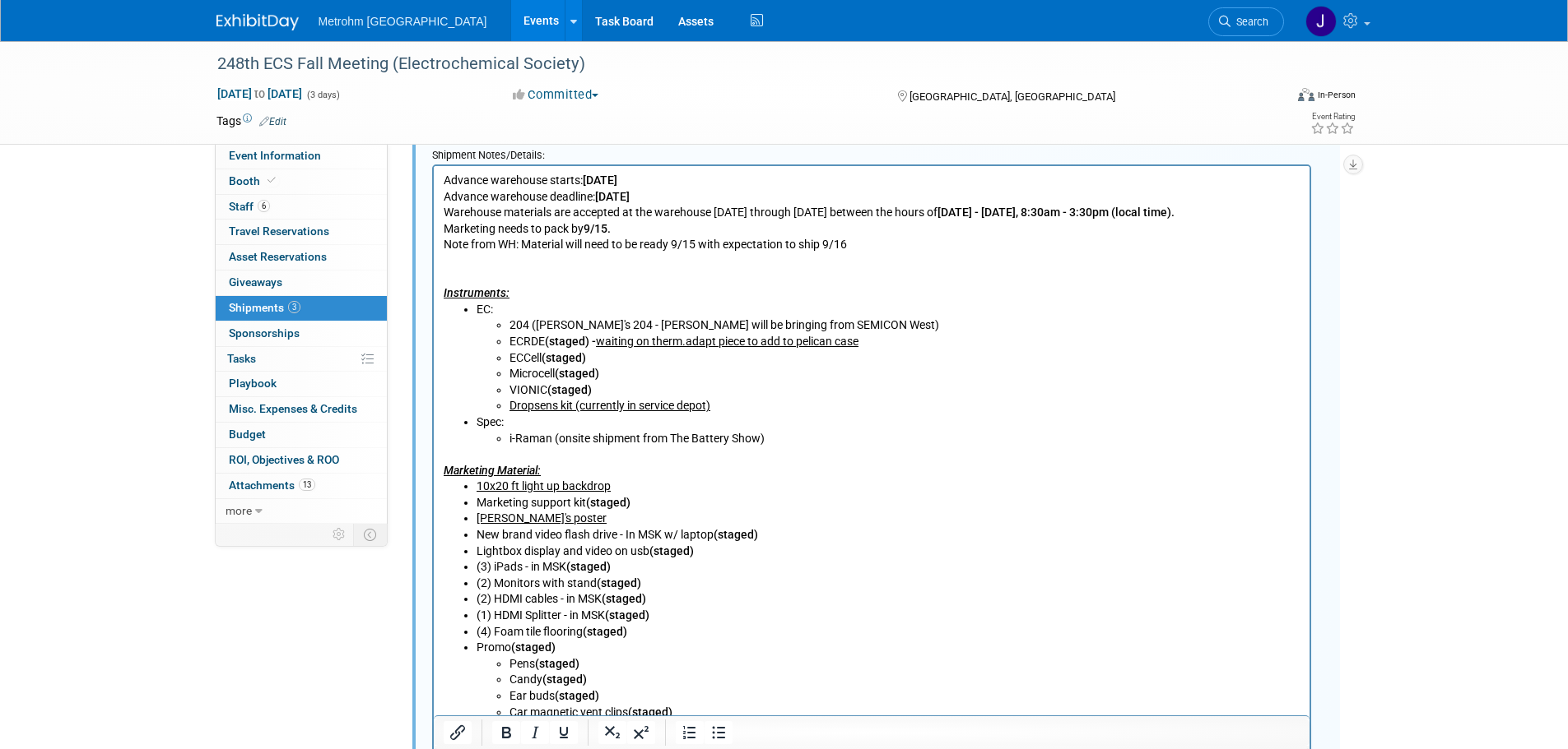
scroll to position [682, 0]
click at [875, 246] on p "Advance warehouse starts: [DATE] Advance warehouse deadline: [DATE] Warehouse m…" at bounding box center [872, 238] width 857 height 129
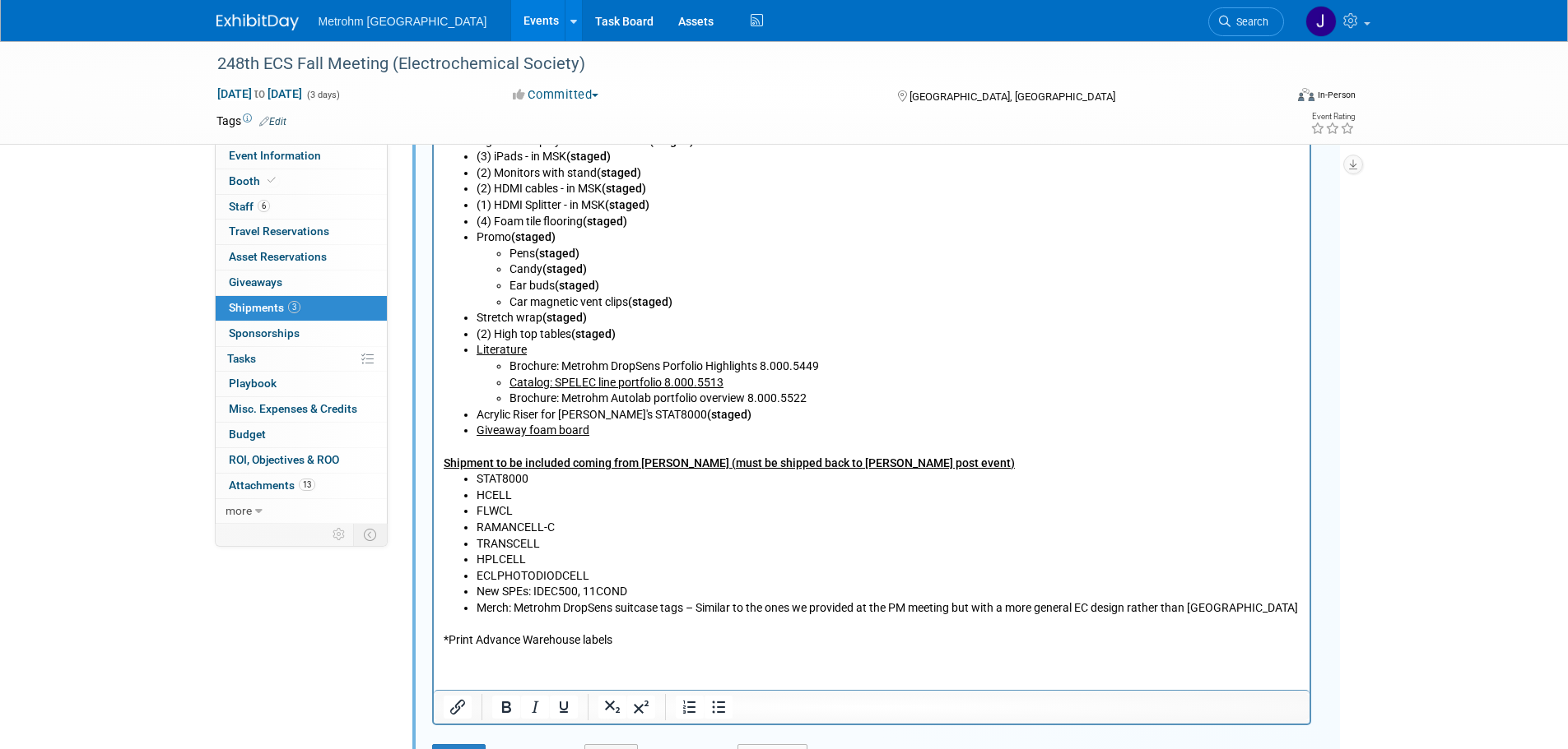
scroll to position [1341, 0]
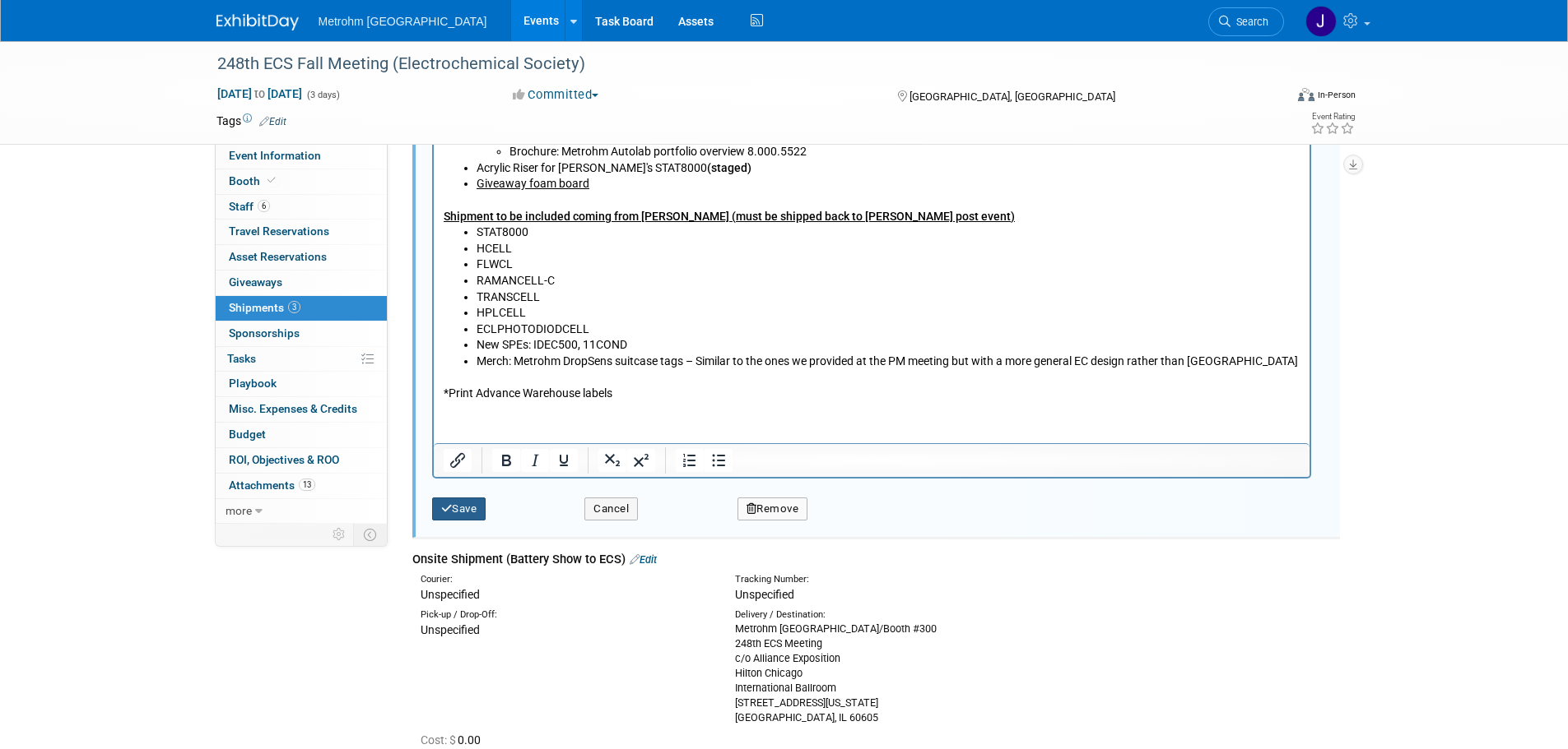
click at [466, 512] on button "Save" at bounding box center [459, 508] width 55 height 23
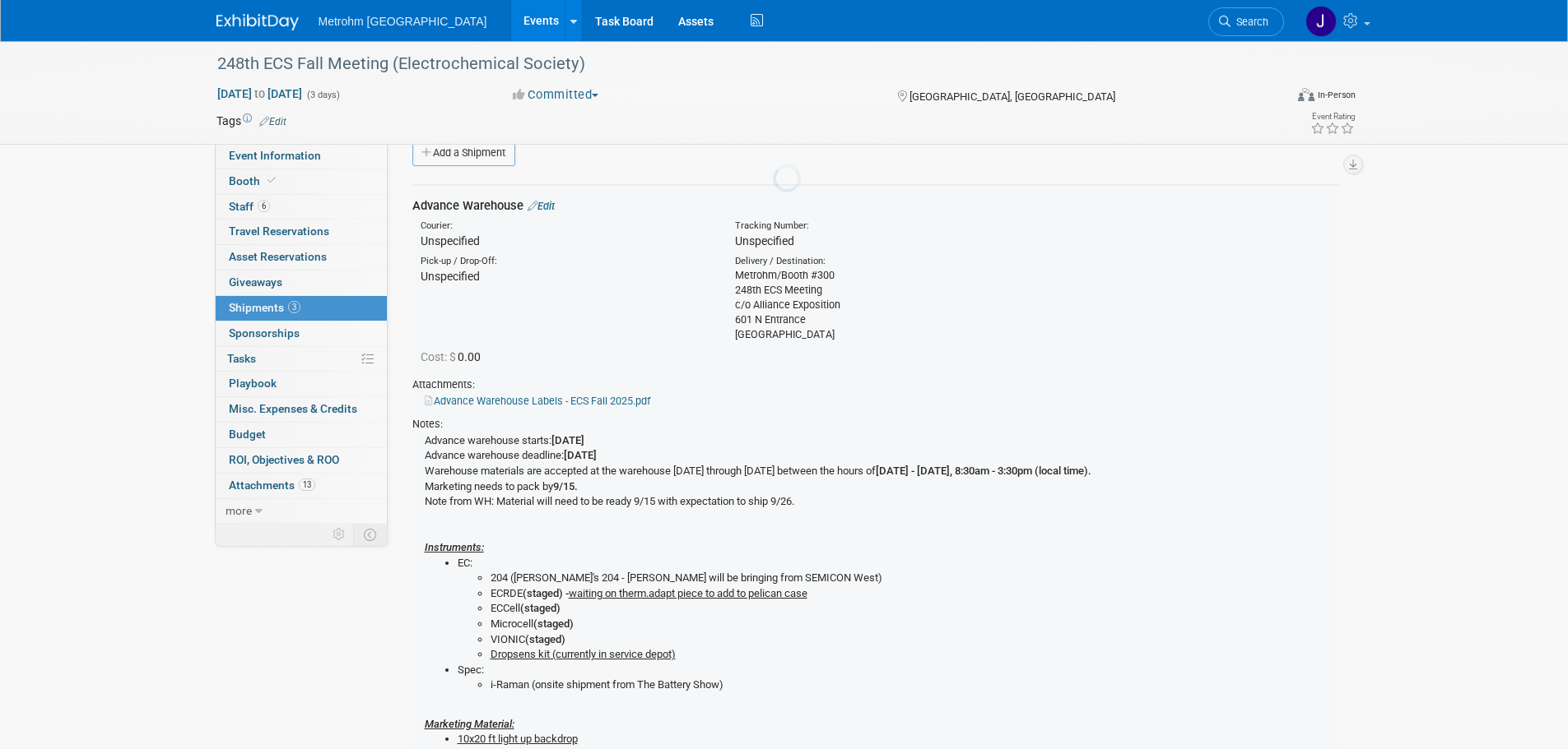
scroll to position [25, 0]
